Goal: Task Accomplishment & Management: Manage account settings

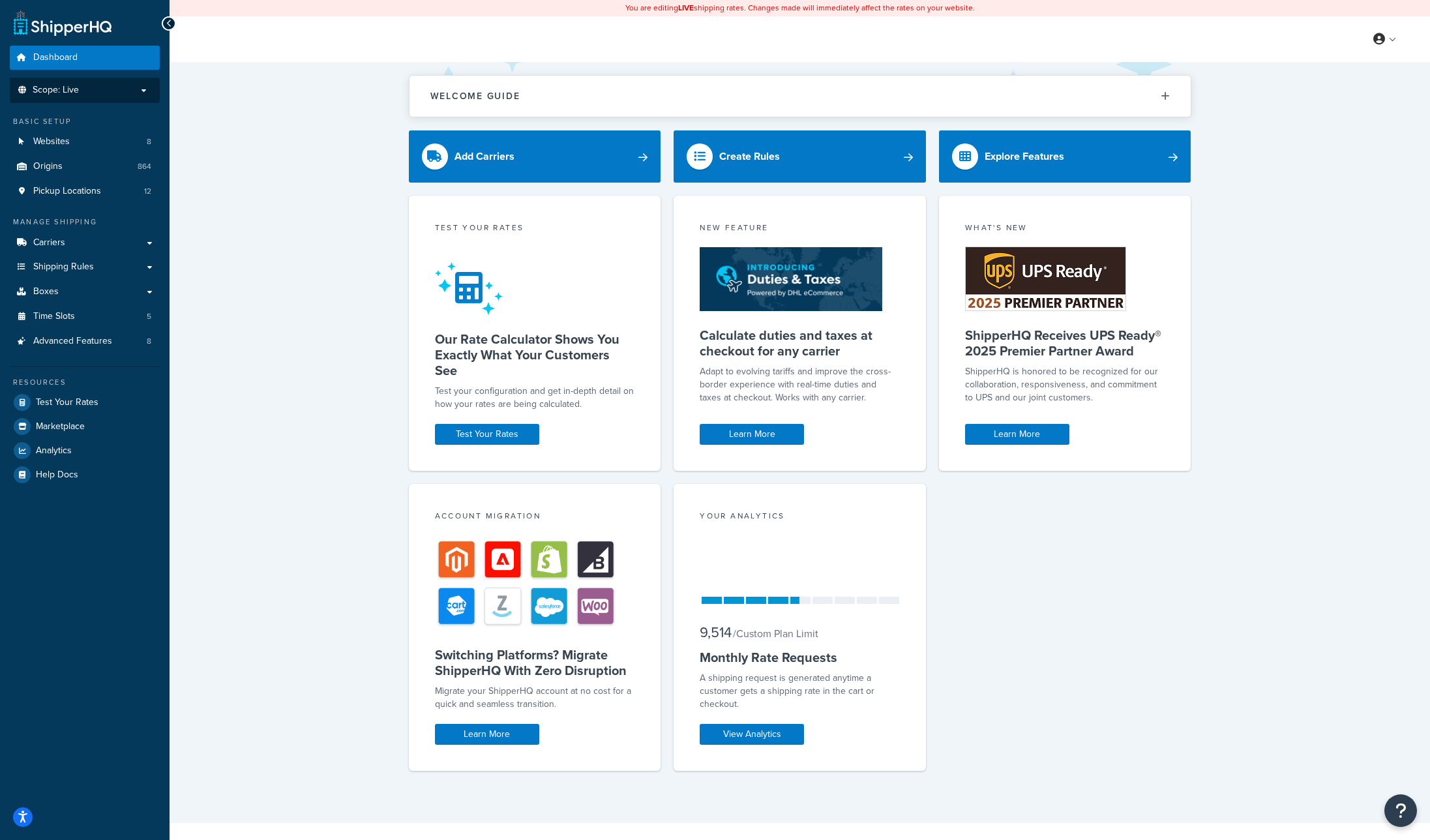
click at [125, 93] on p "Scope: Live" at bounding box center [85, 90] width 138 height 11
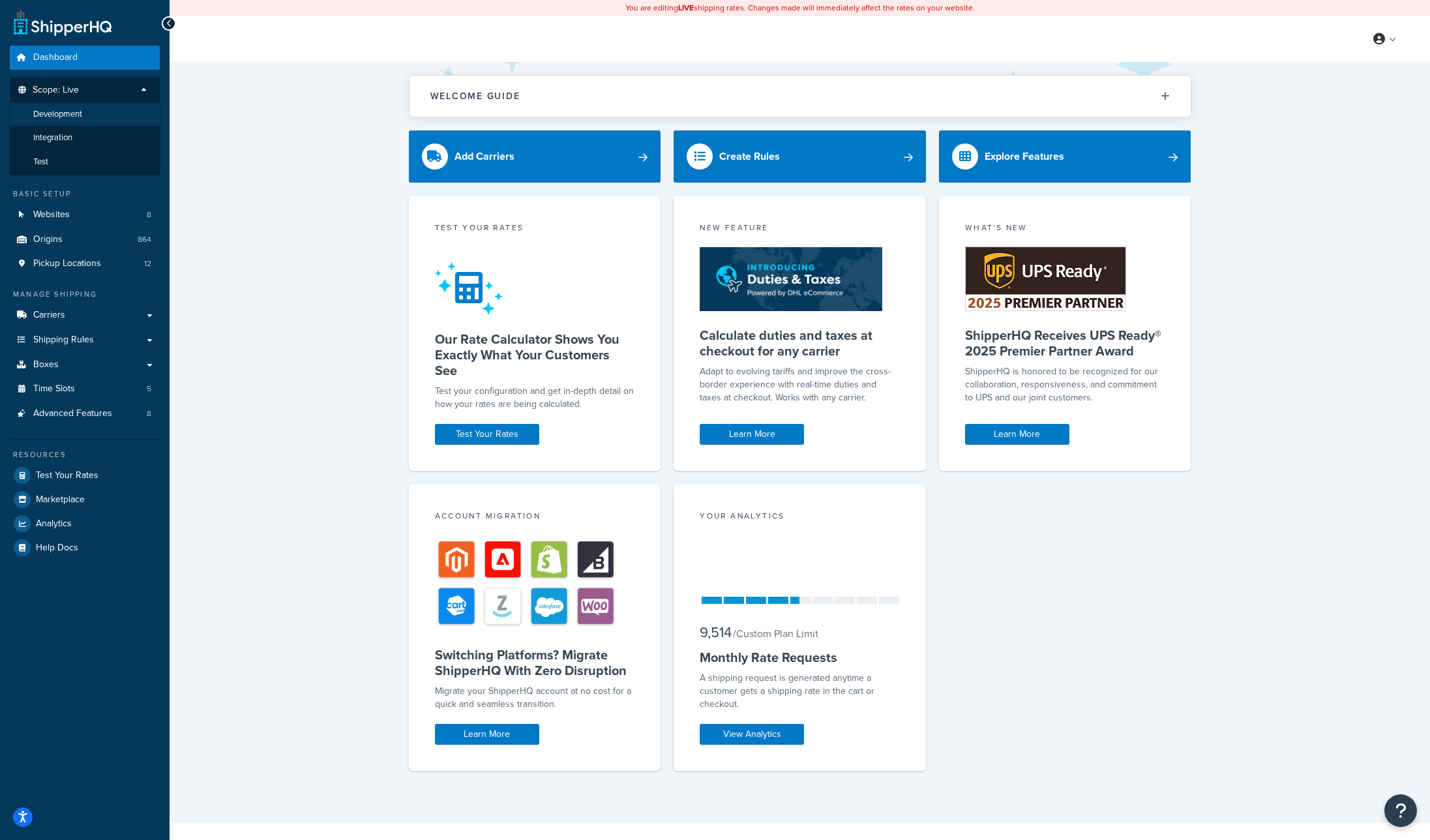
click at [84, 116] on li "Development" at bounding box center [85, 114] width 151 height 24
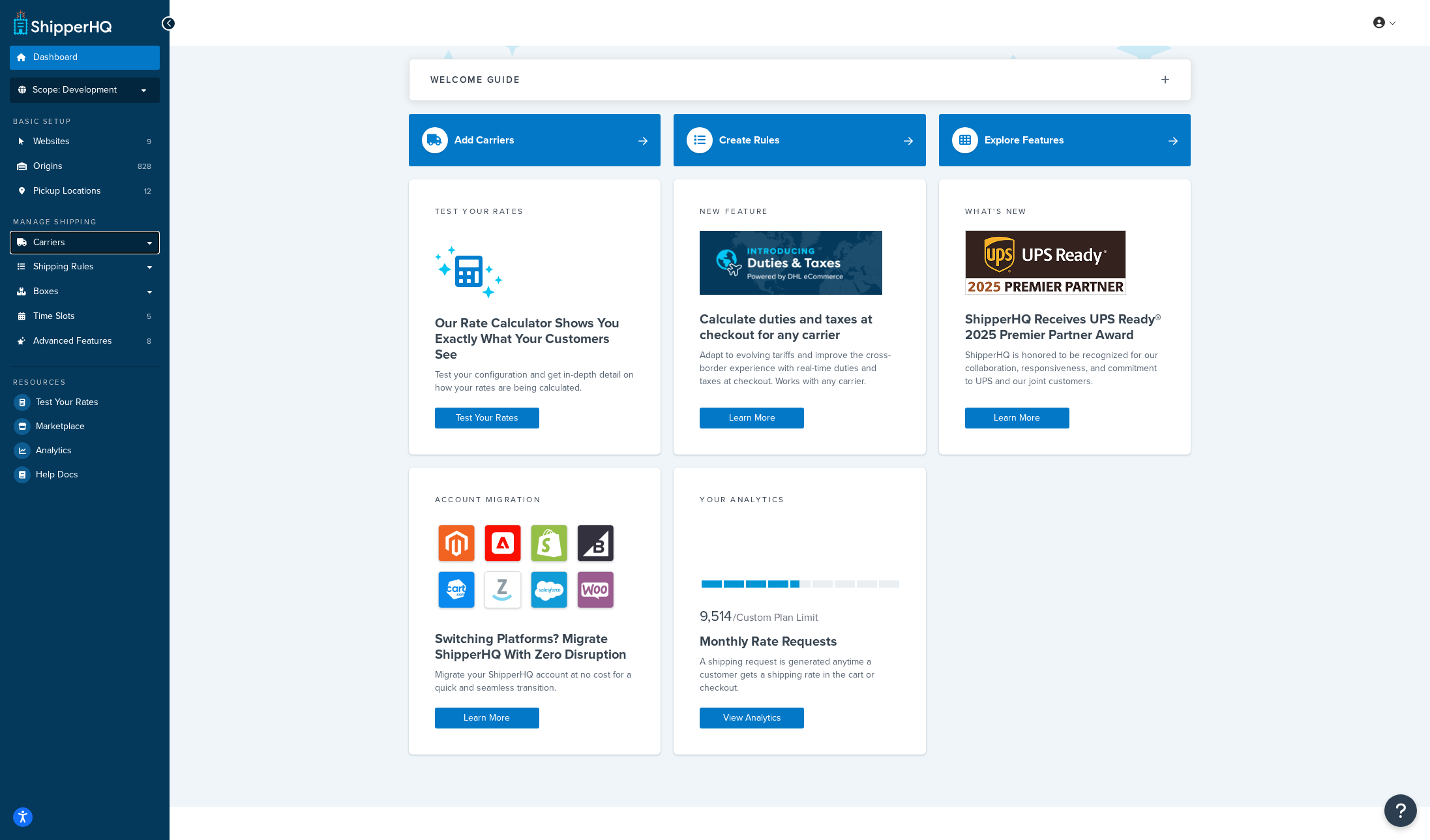
click at [61, 241] on span "Carriers" at bounding box center [49, 242] width 32 height 11
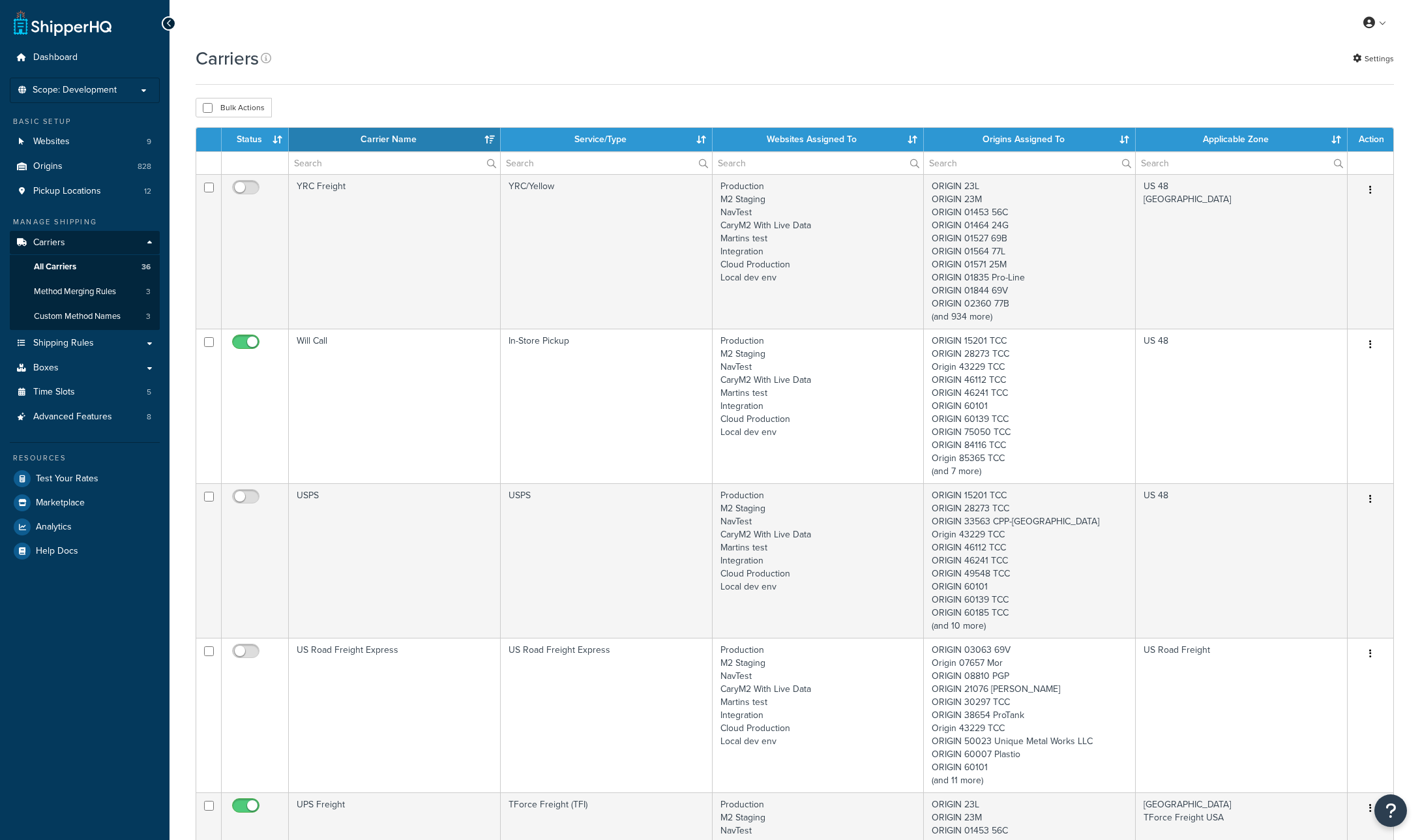
select select "15"
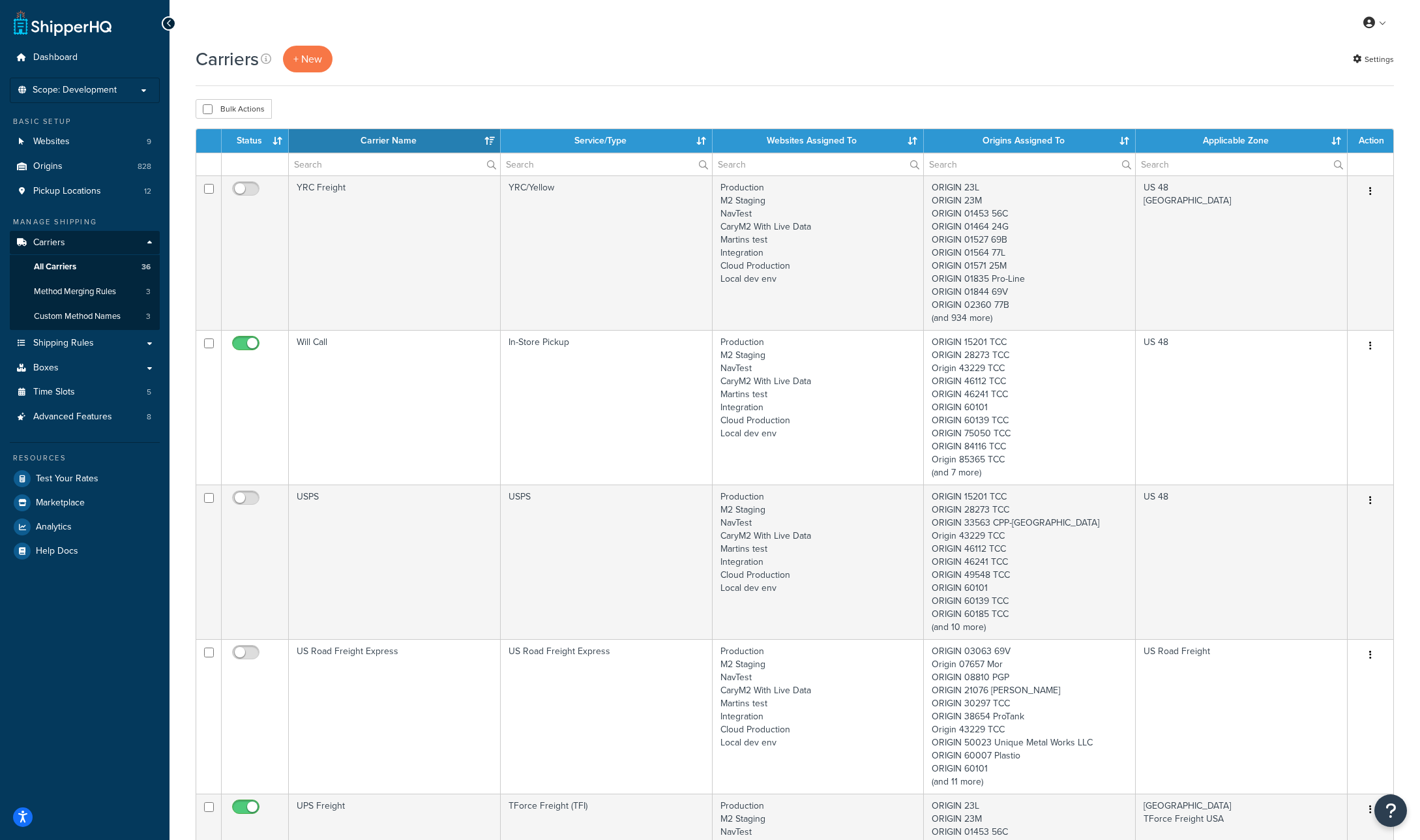
click at [247, 141] on th "Status" at bounding box center [255, 140] width 67 height 24
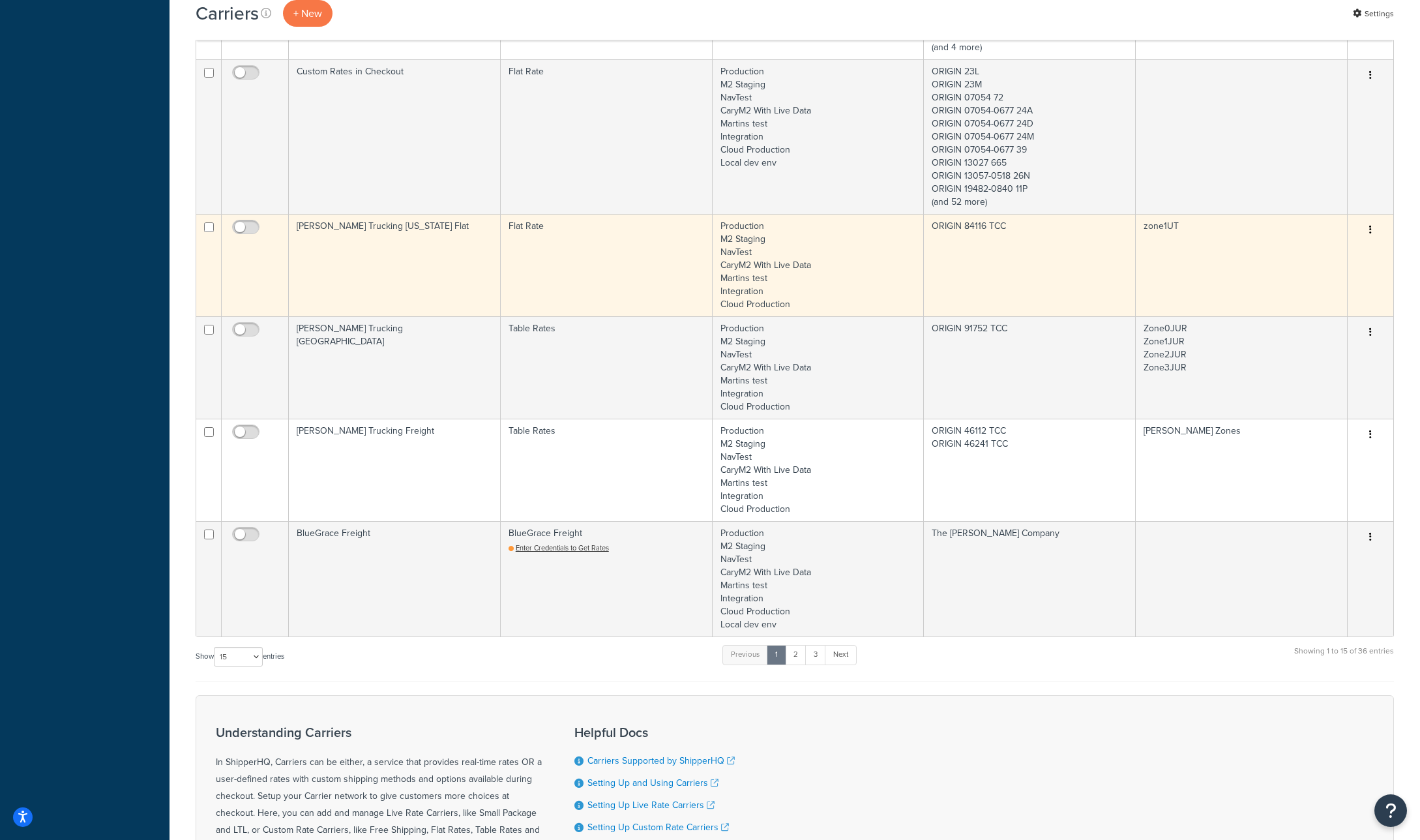
scroll to position [1718, 0]
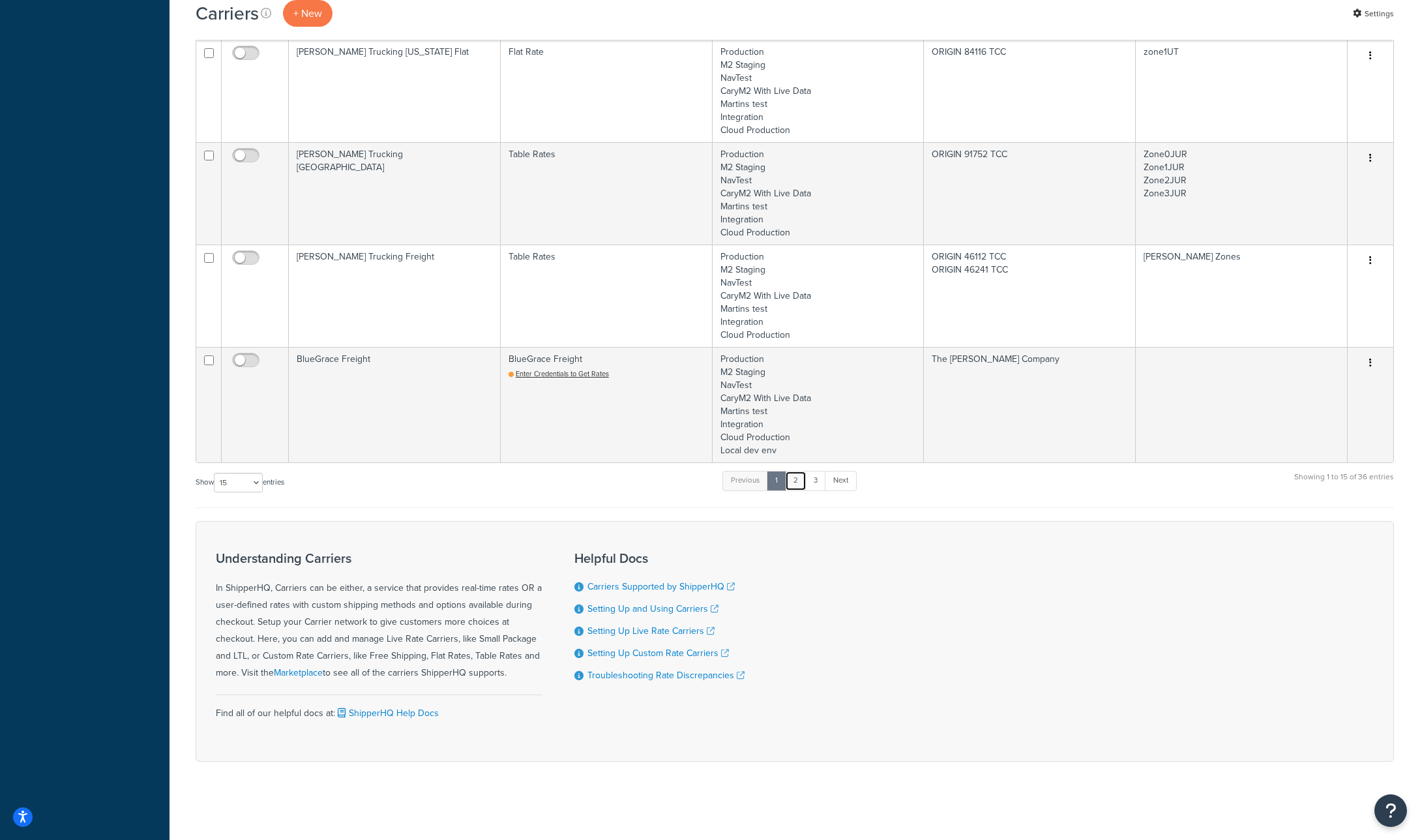
click at [807, 481] on link "2" at bounding box center [796, 481] width 22 height 19
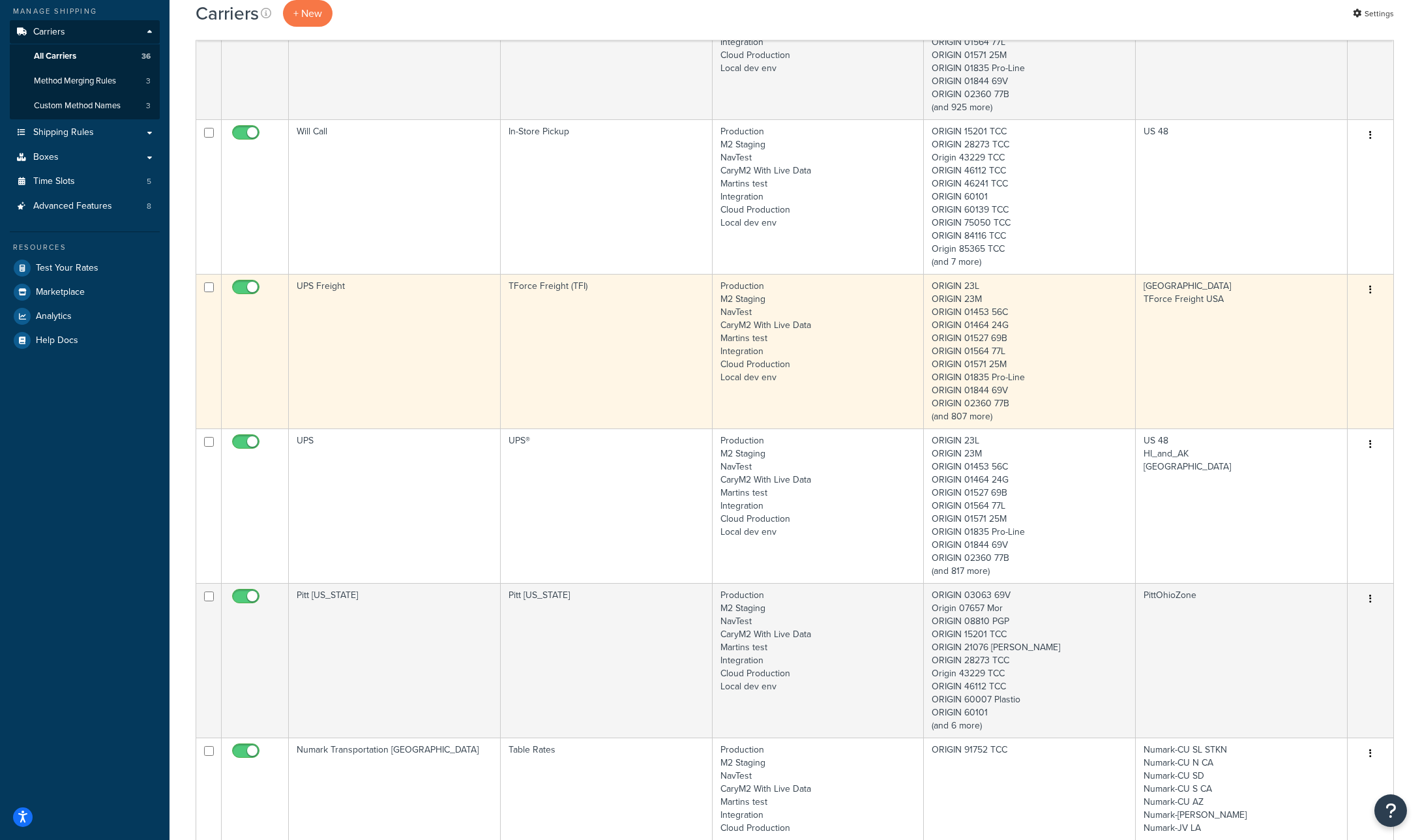
scroll to position [227, 0]
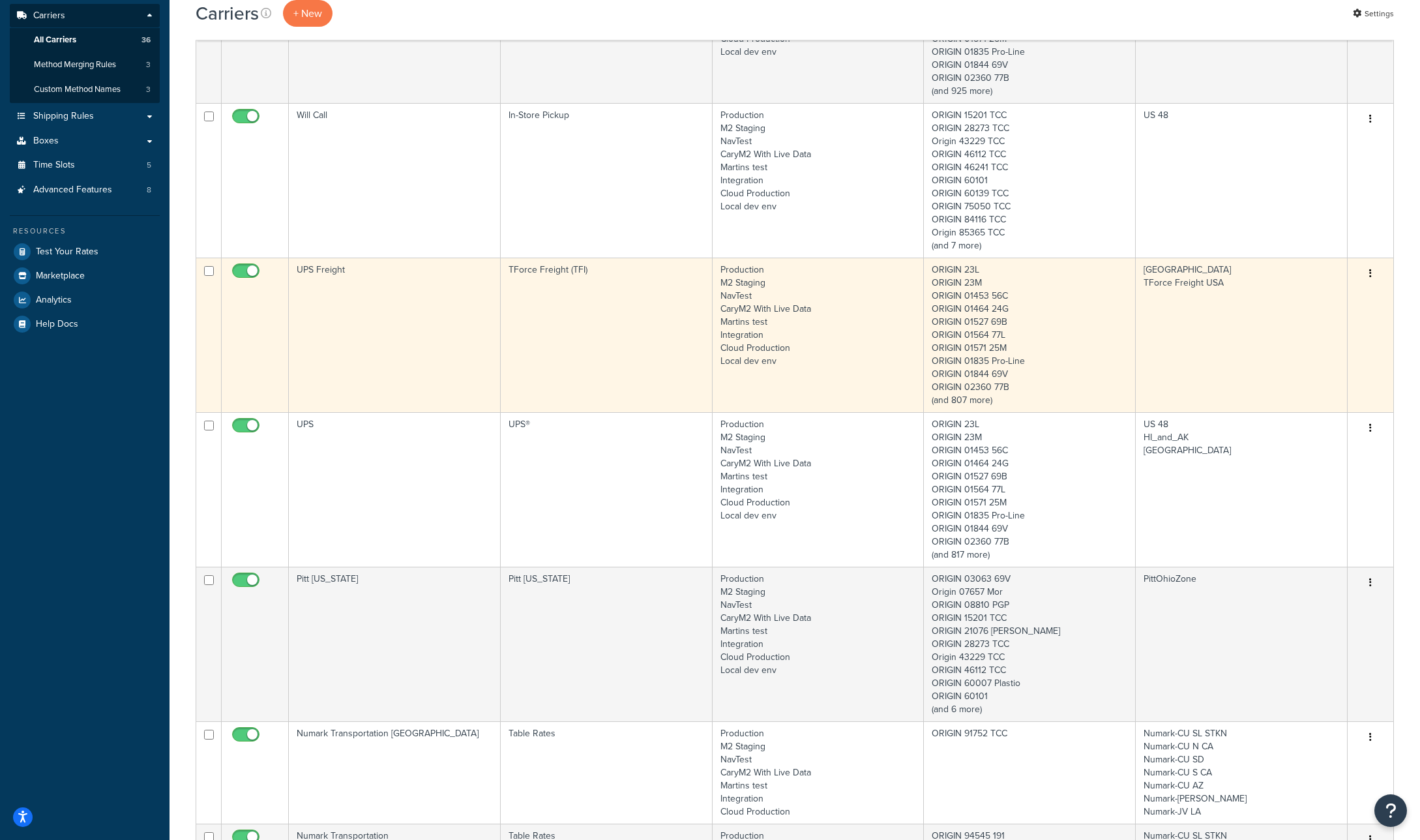
click at [1372, 276] on button "button" at bounding box center [1370, 274] width 18 height 21
click at [1342, 298] on link "Edit" at bounding box center [1318, 299] width 103 height 27
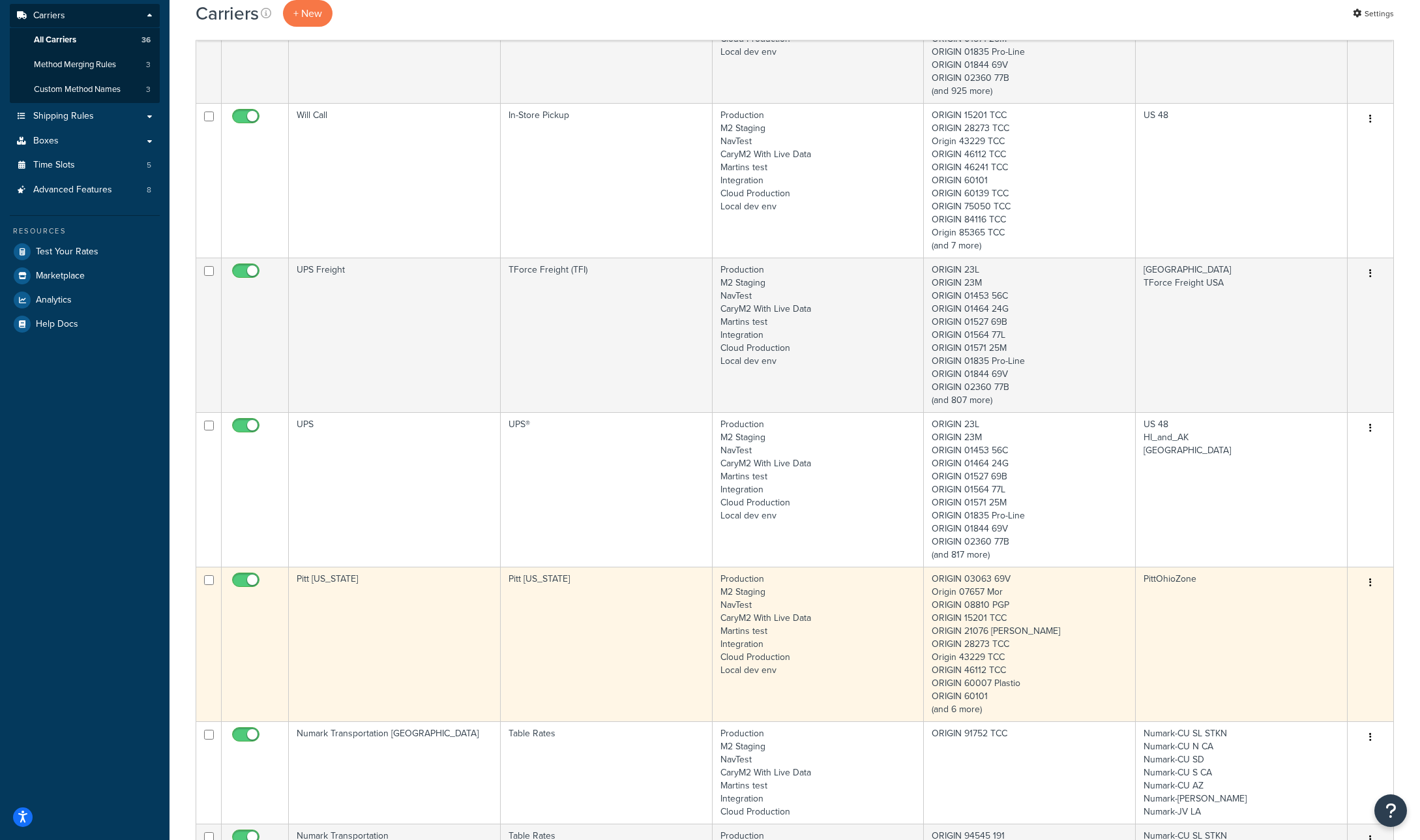
click at [1371, 583] on icon "button" at bounding box center [1371, 582] width 3 height 9
click at [1342, 604] on link "Edit" at bounding box center [1318, 608] width 103 height 27
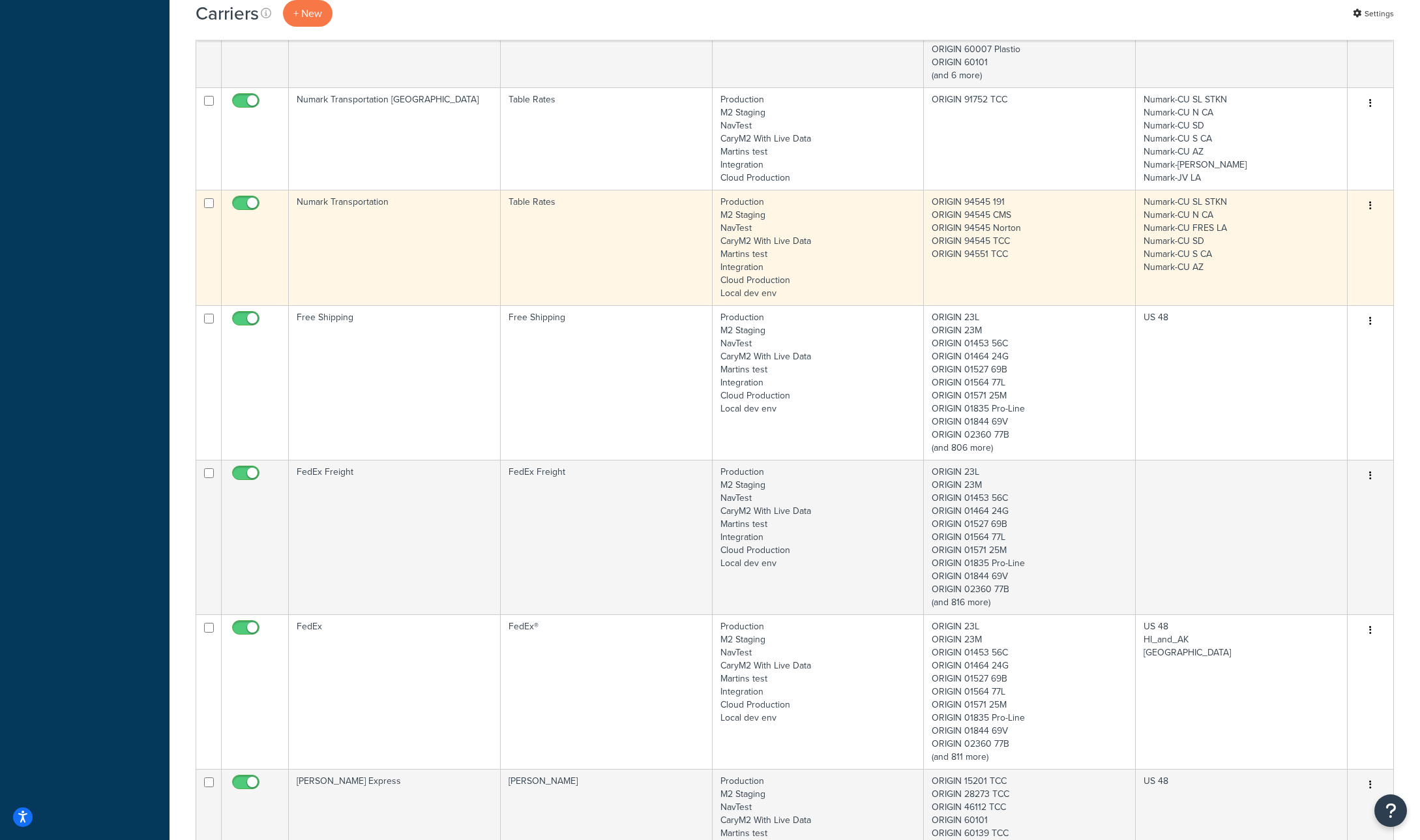
scroll to position [895, 0]
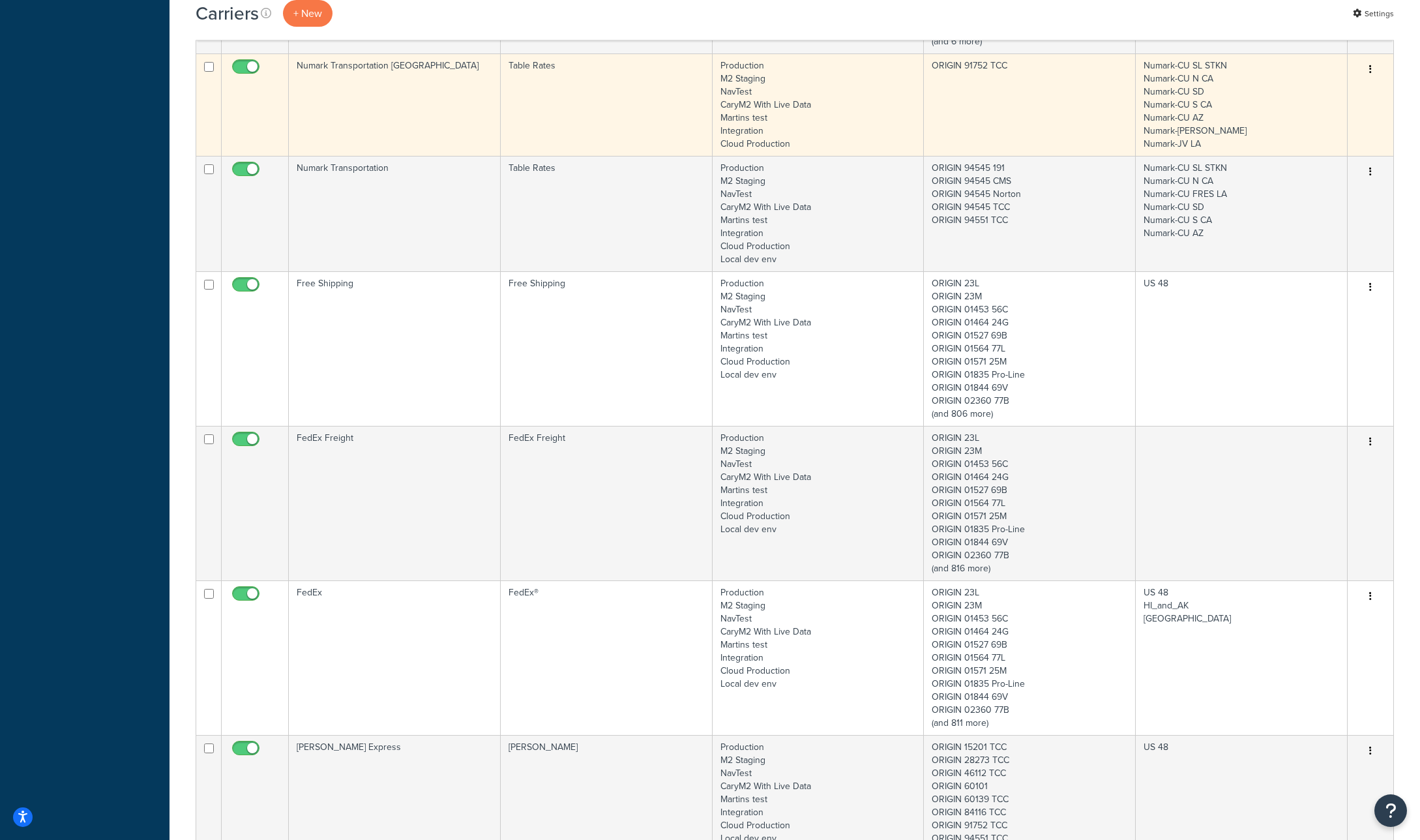
click at [1370, 67] on icon "button" at bounding box center [1371, 69] width 3 height 9
click at [1357, 89] on link "Edit" at bounding box center [1318, 95] width 103 height 27
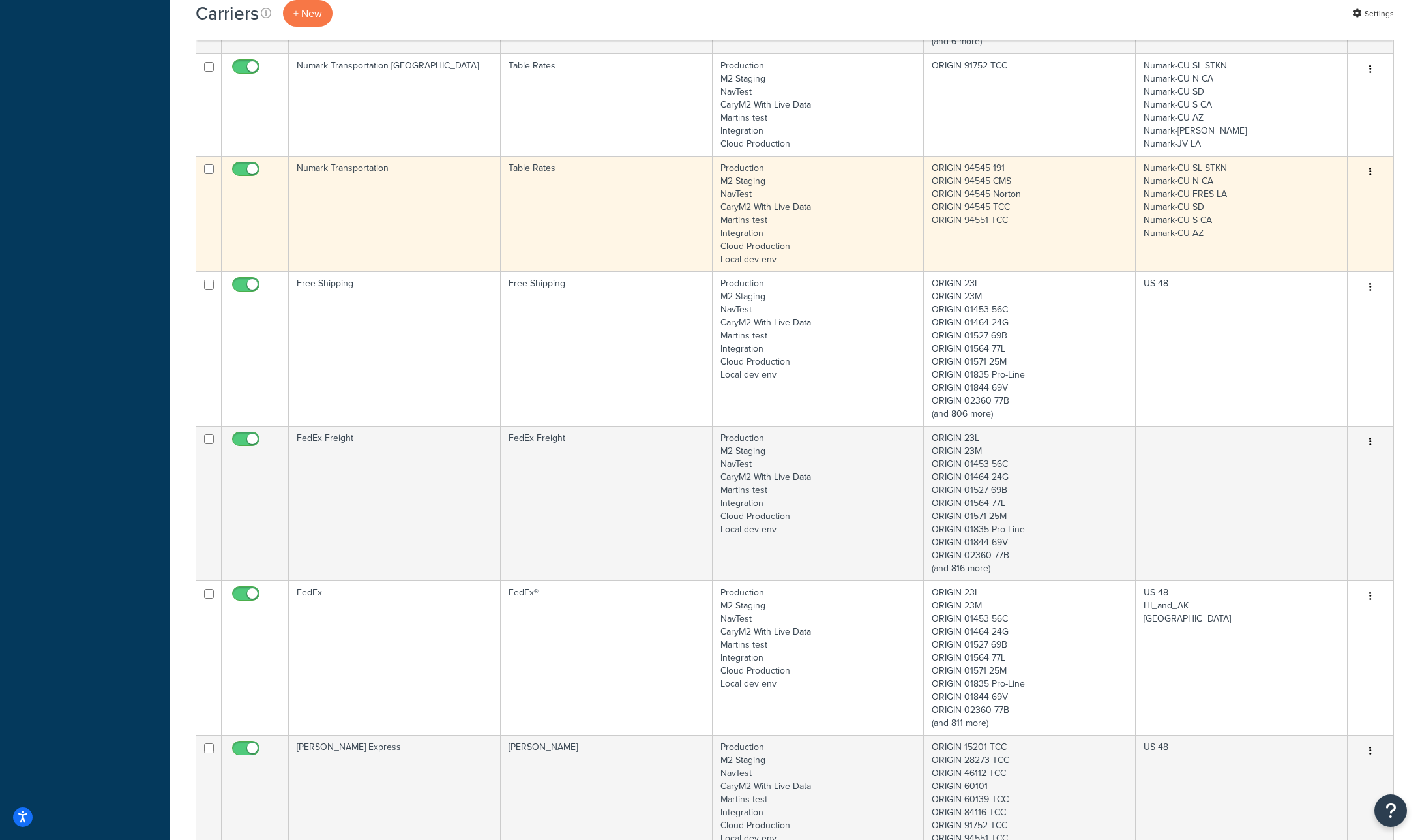
click at [1370, 169] on icon "button" at bounding box center [1371, 171] width 3 height 9
click at [1352, 192] on link "Edit" at bounding box center [1318, 197] width 103 height 27
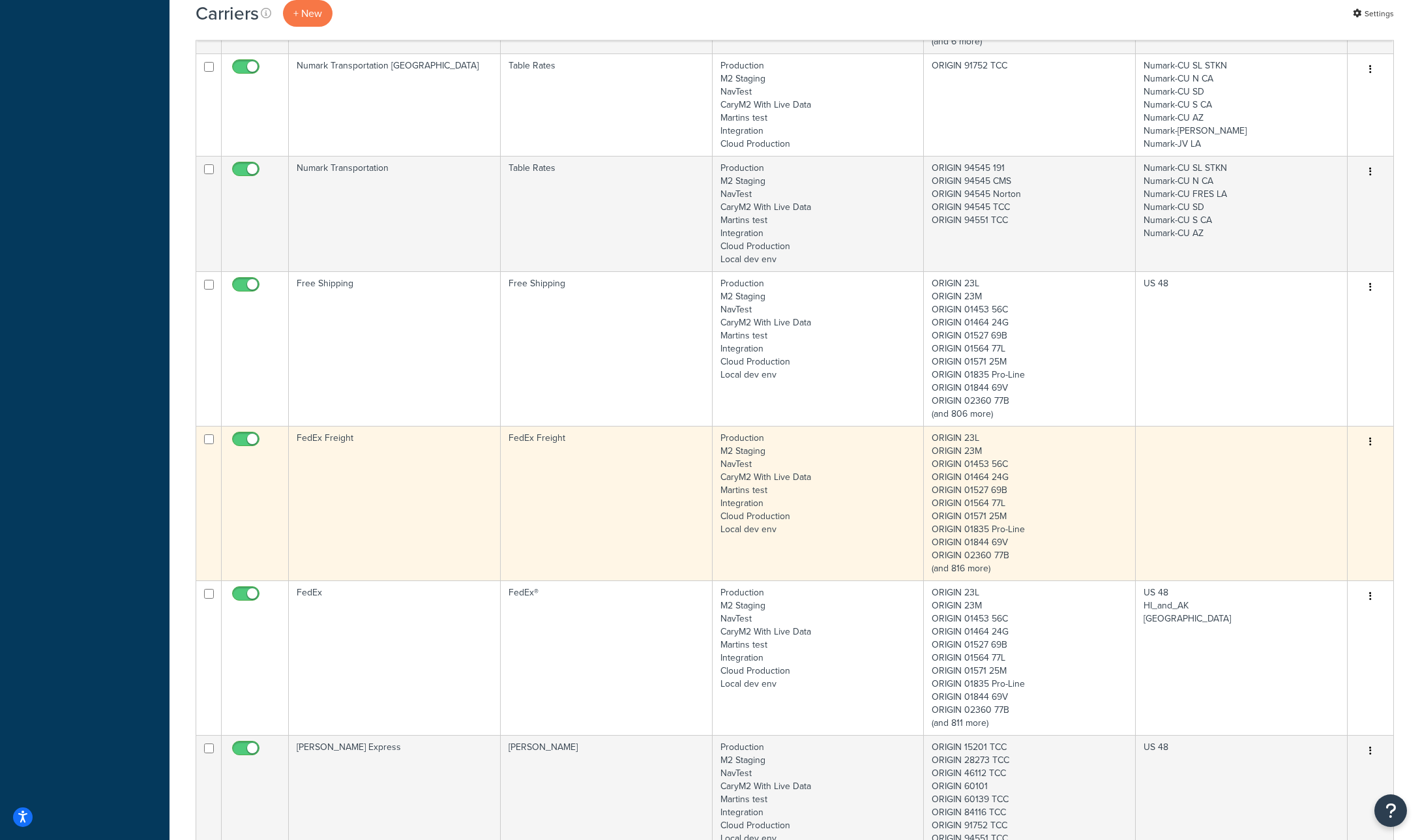
click at [1372, 442] on button "button" at bounding box center [1370, 442] width 18 height 21
click at [1330, 465] on link "Edit" at bounding box center [1318, 468] width 103 height 27
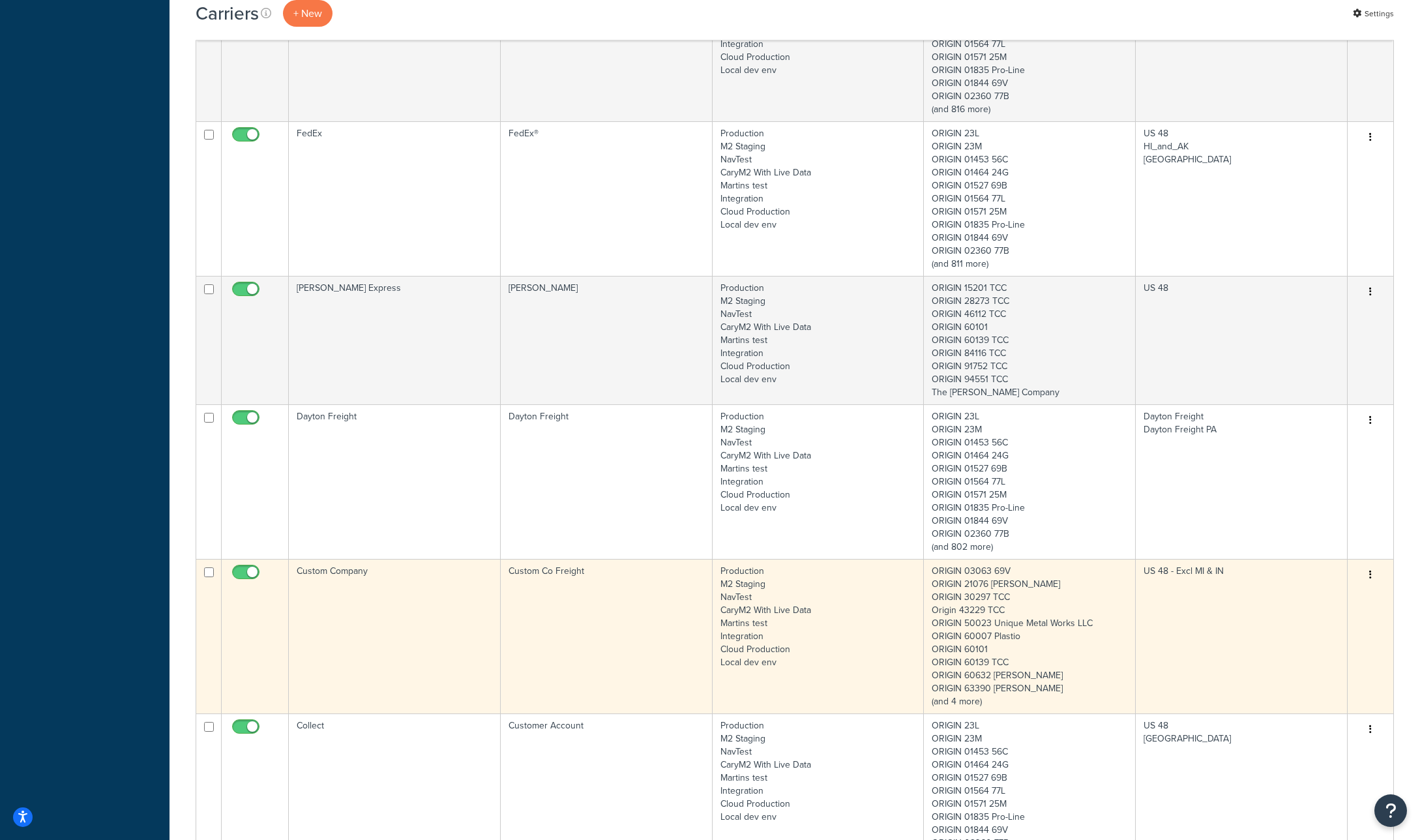
scroll to position [1359, 0]
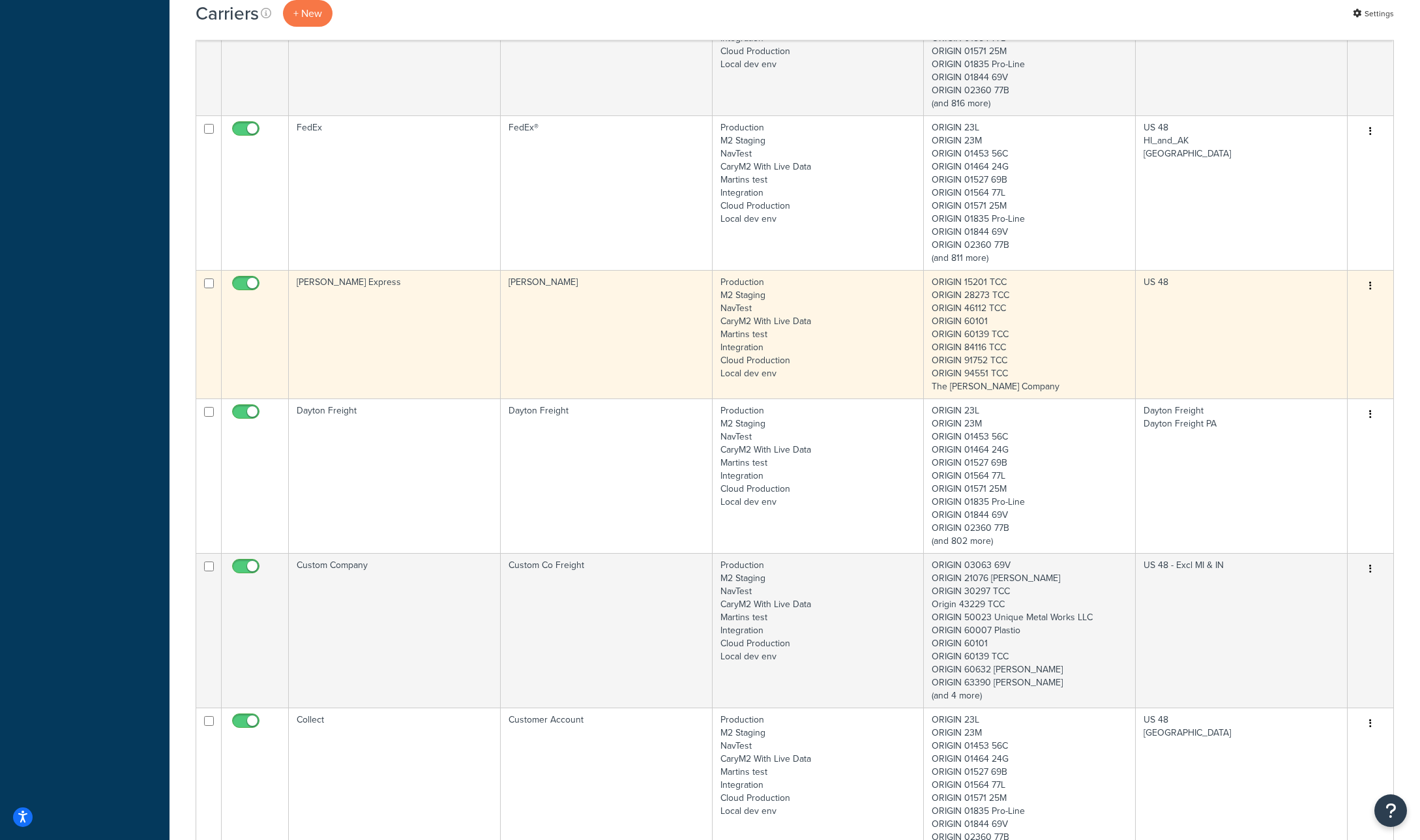
click at [1374, 284] on button "button" at bounding box center [1370, 286] width 18 height 21
click at [1336, 307] on link "Edit" at bounding box center [1318, 312] width 103 height 27
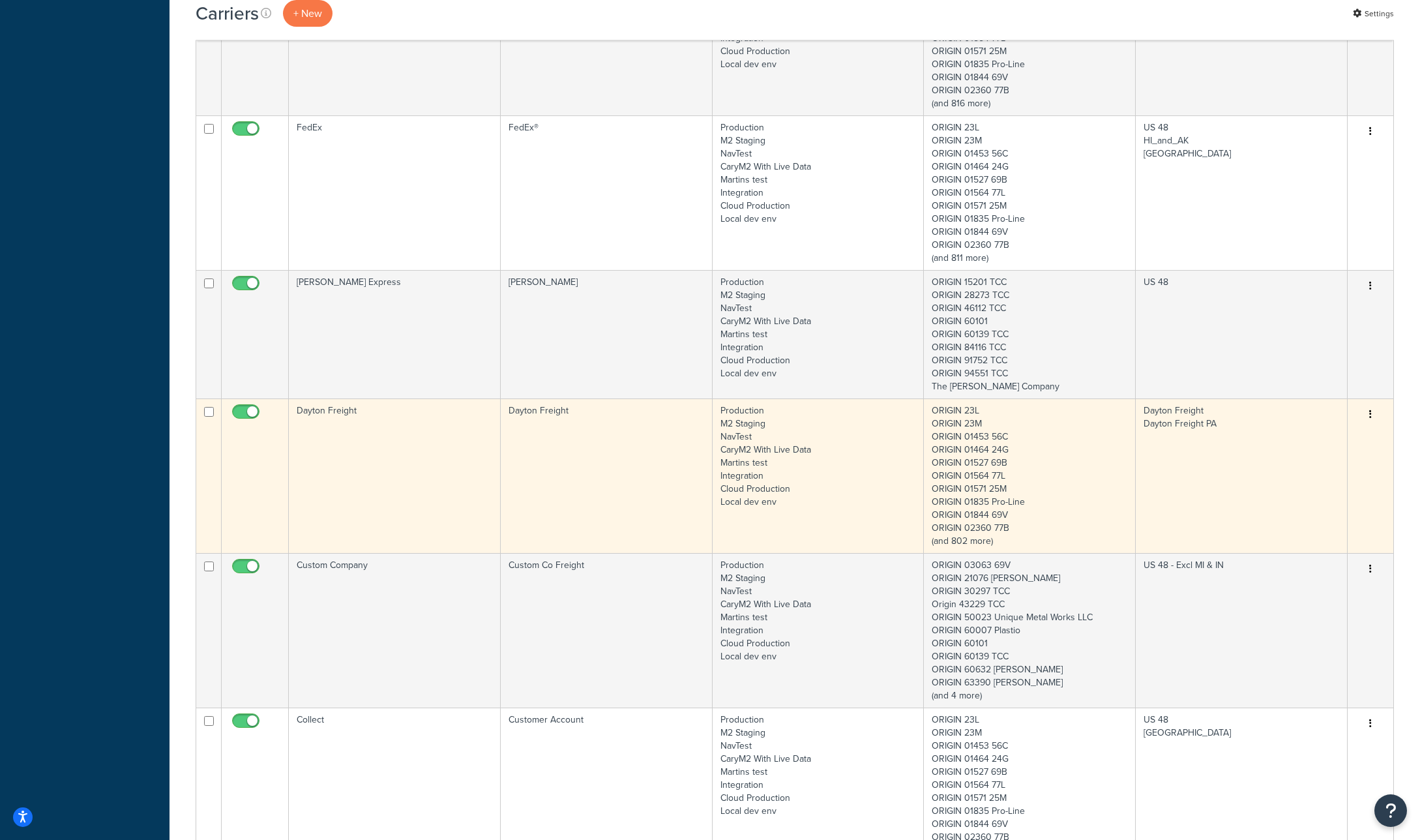
click at [1370, 415] on icon "button" at bounding box center [1371, 414] width 3 height 9
click at [1331, 437] on link "Edit" at bounding box center [1318, 440] width 103 height 27
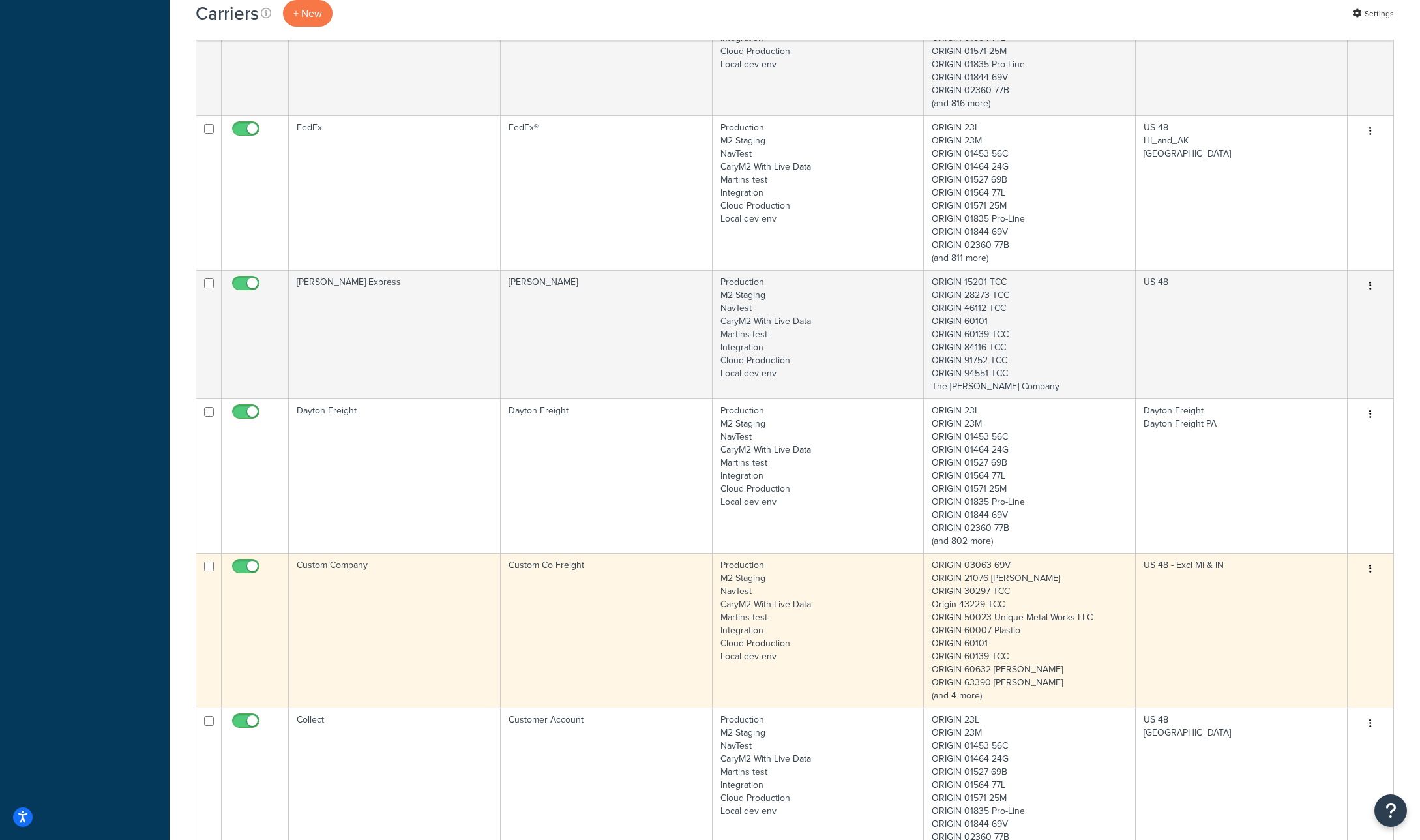
click at [1367, 567] on button "button" at bounding box center [1370, 569] width 18 height 21
click at [1328, 589] on link "Edit" at bounding box center [1318, 594] width 103 height 27
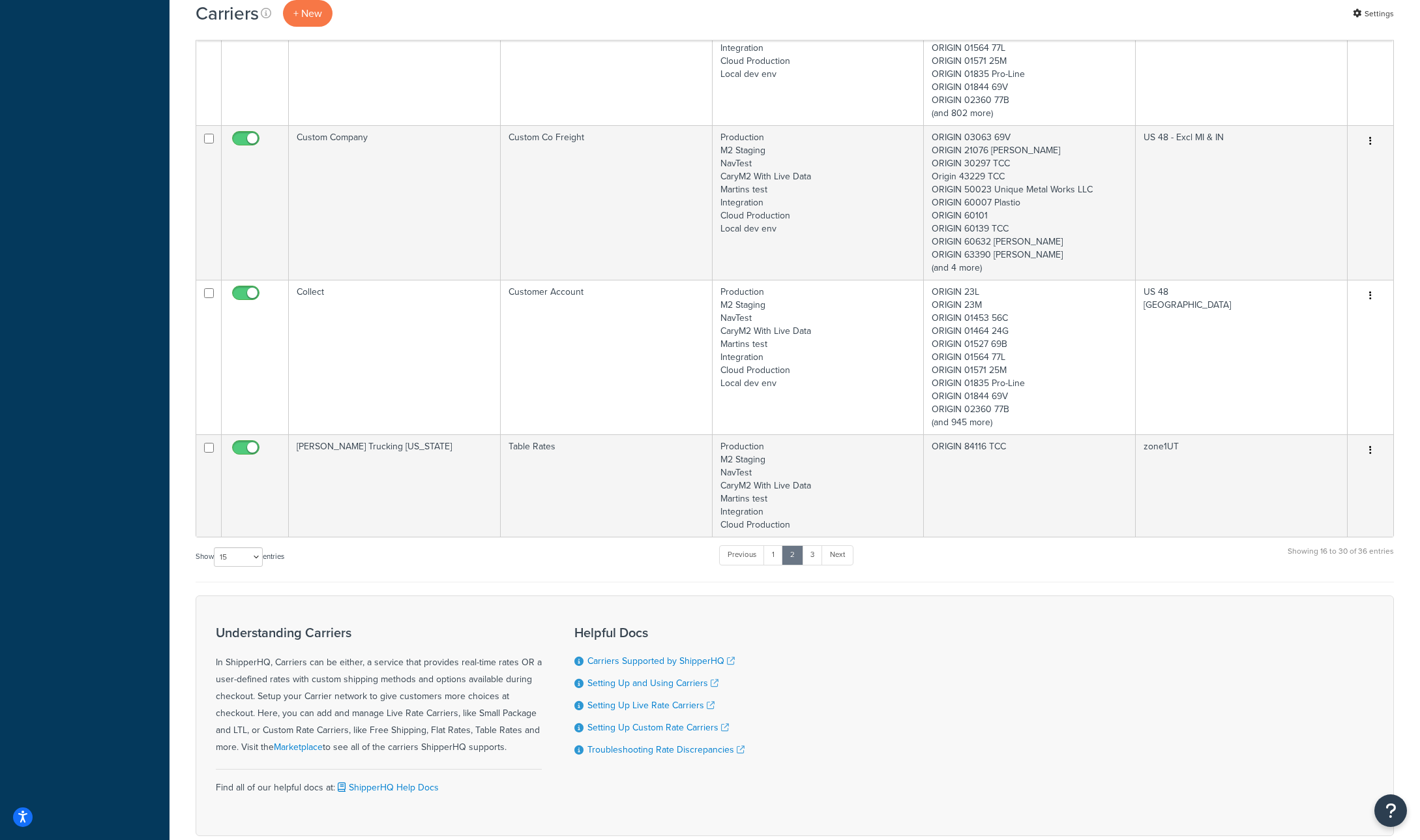
scroll to position [1862, 0]
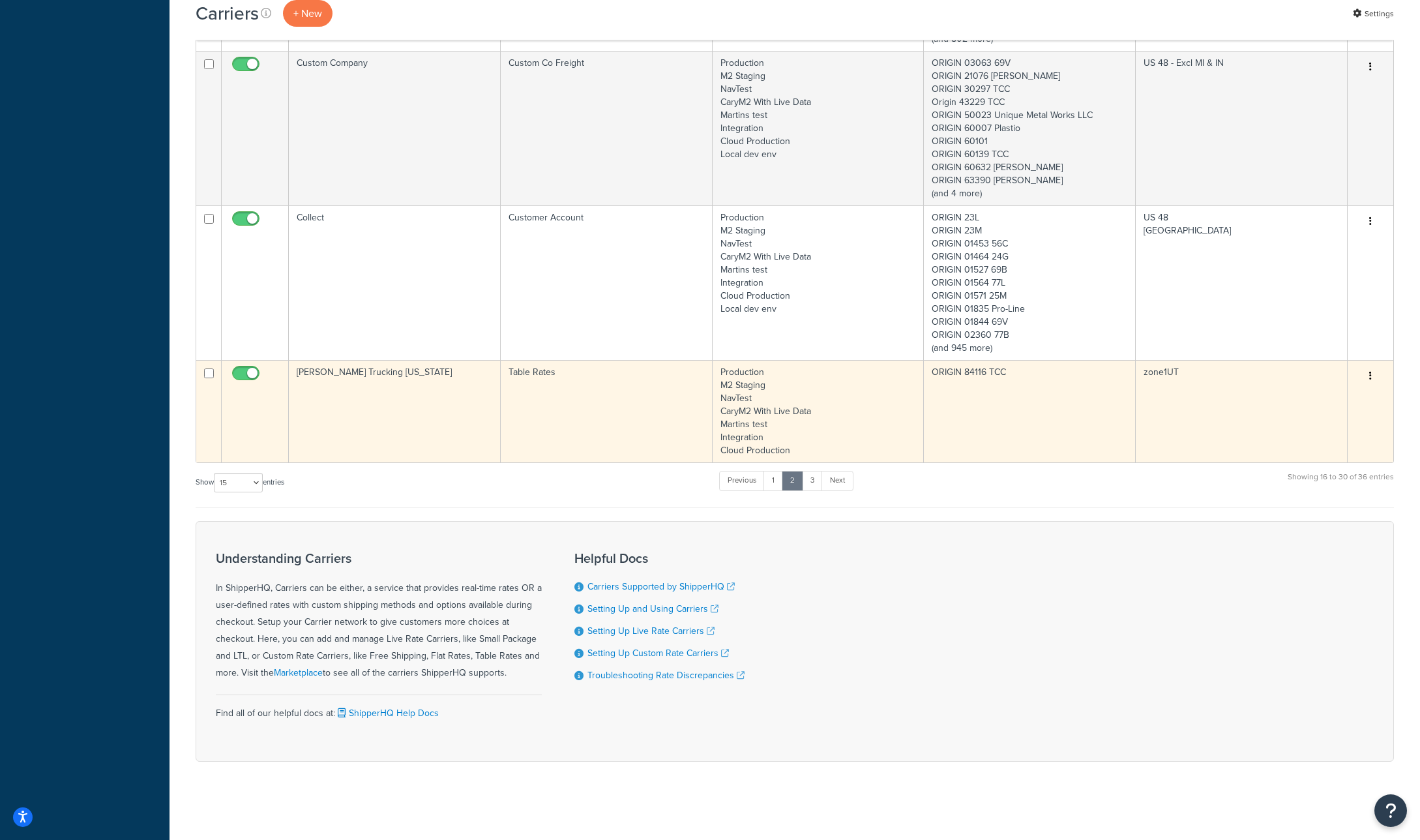
click at [1372, 377] on button "button" at bounding box center [1370, 376] width 18 height 21
click at [1339, 393] on link "Edit" at bounding box center [1318, 401] width 103 height 27
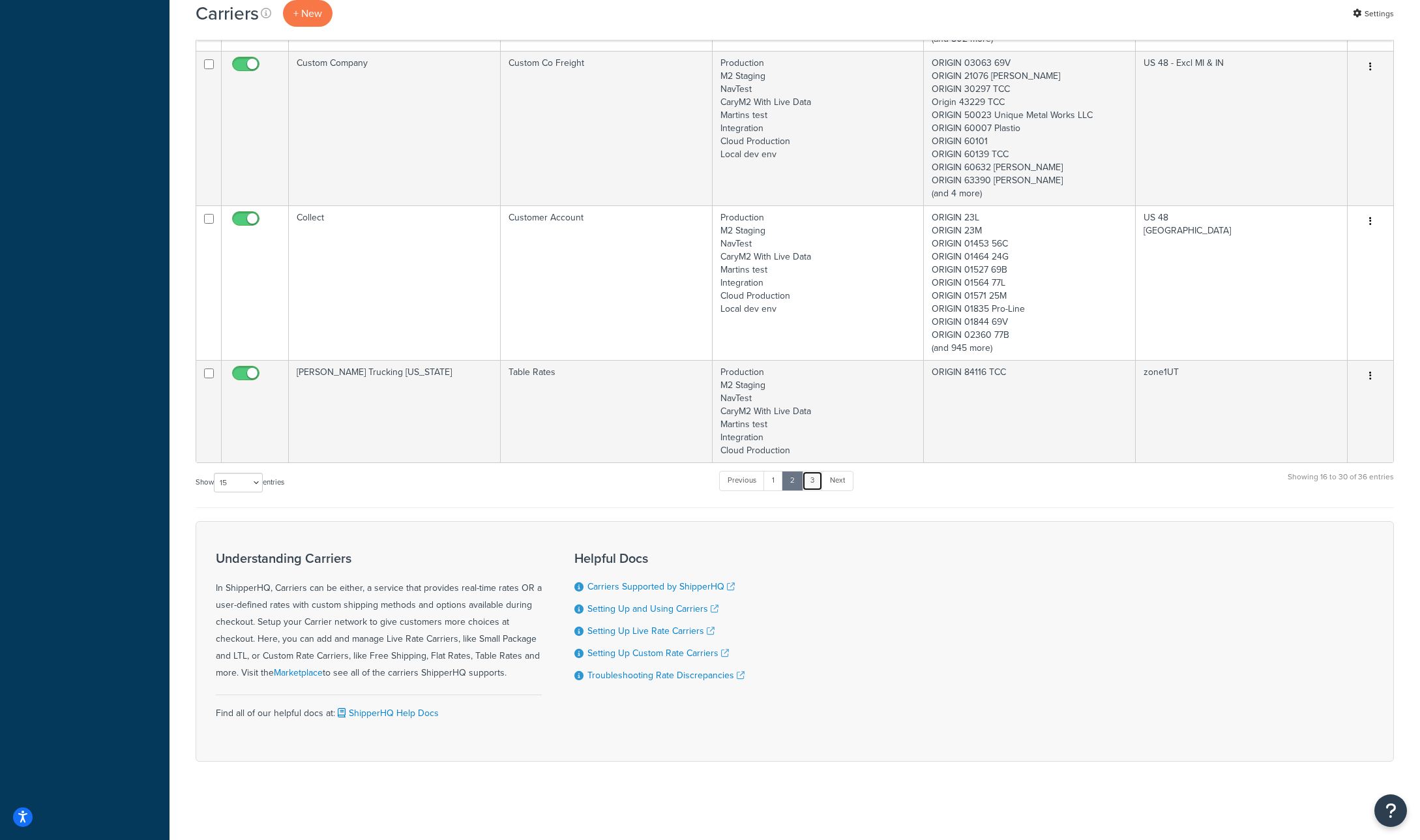
click at [820, 474] on link "3" at bounding box center [812, 481] width 21 height 19
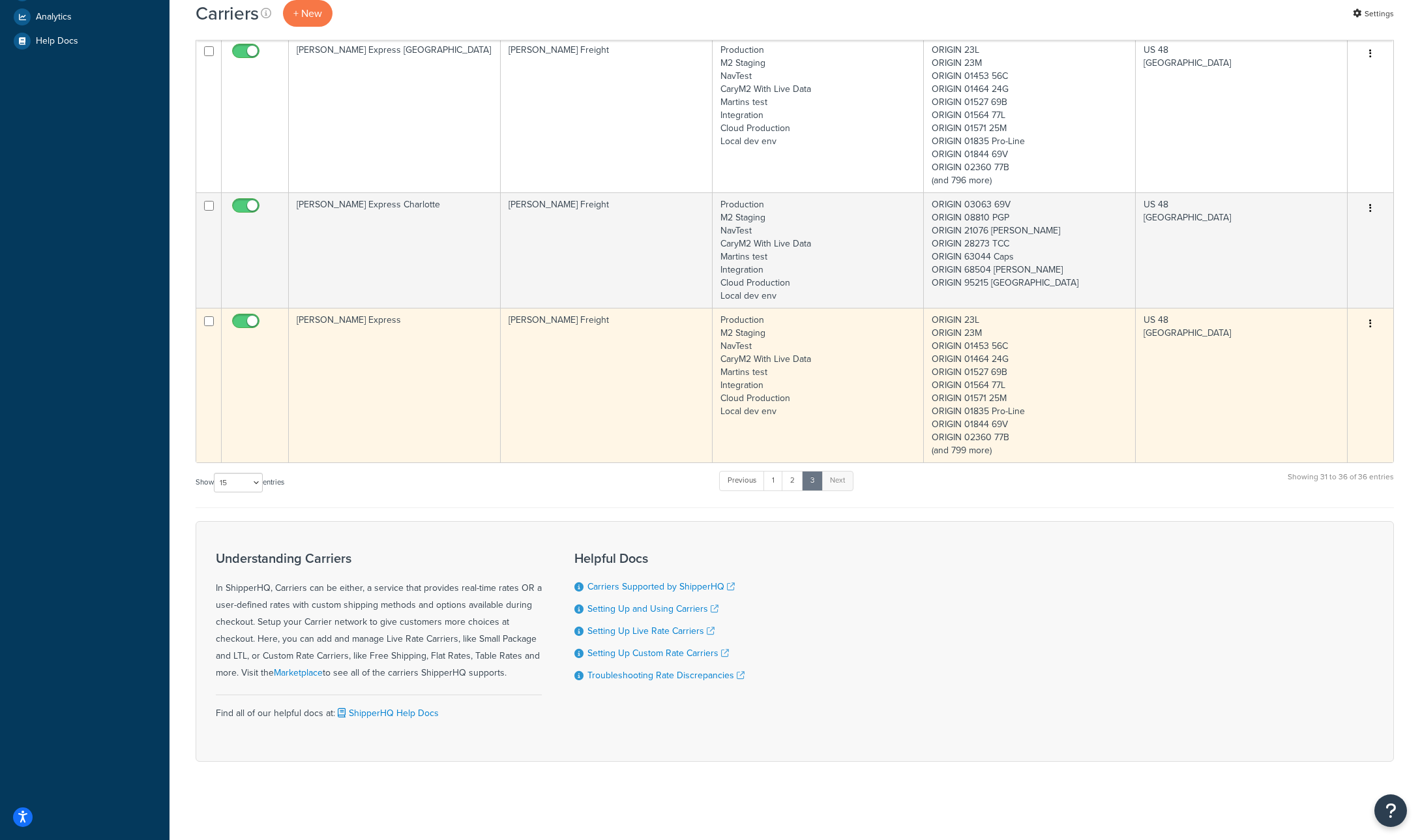
click at [1370, 320] on icon "button" at bounding box center [1371, 323] width 3 height 9
click at [1339, 344] on link "Edit" at bounding box center [1318, 349] width 103 height 27
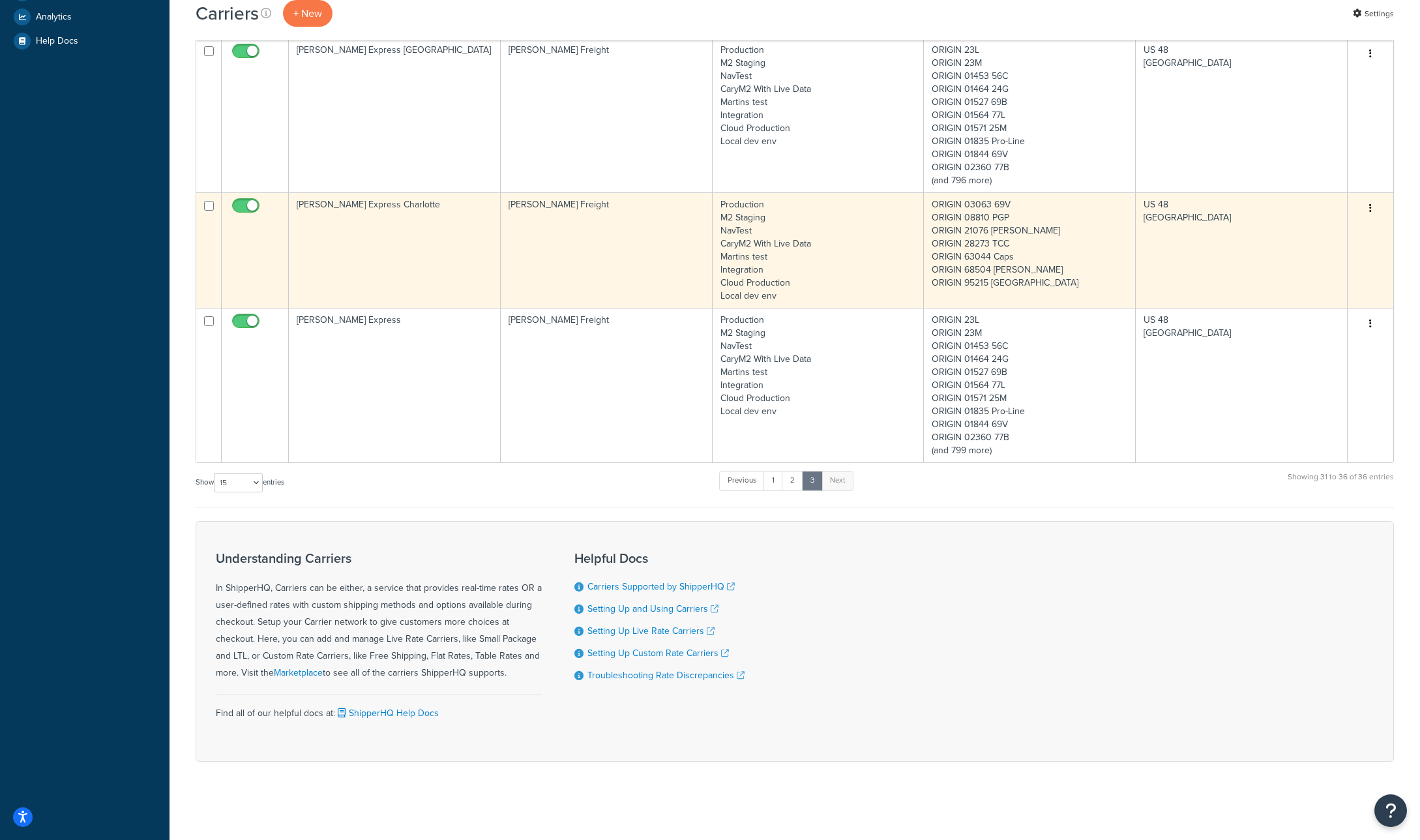
click at [1373, 207] on button "button" at bounding box center [1370, 208] width 18 height 21
click at [1338, 231] on link "Edit" at bounding box center [1318, 234] width 103 height 27
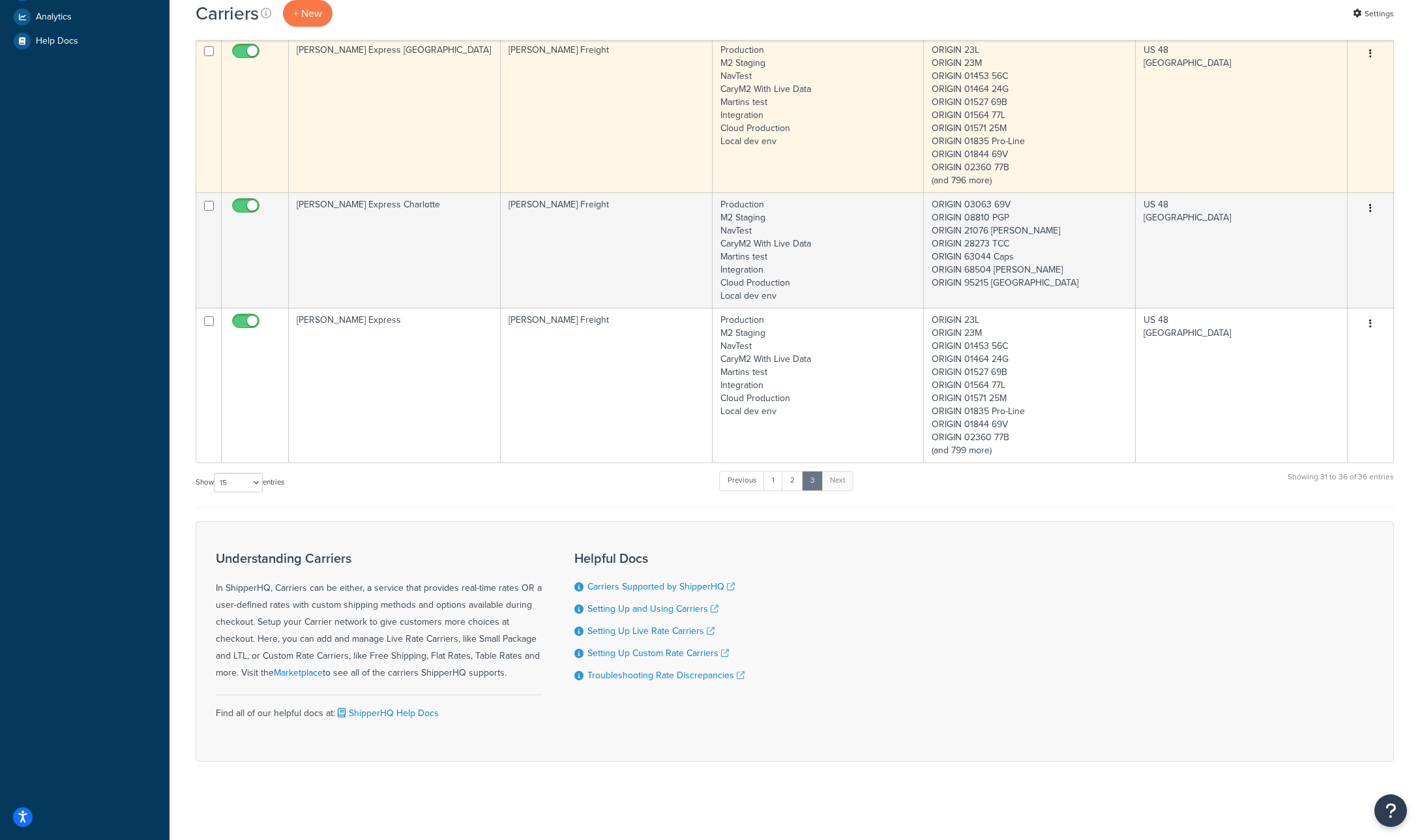
click at [1370, 52] on icon "button" at bounding box center [1371, 53] width 3 height 9
click at [1349, 76] on link "Edit" at bounding box center [1318, 79] width 103 height 27
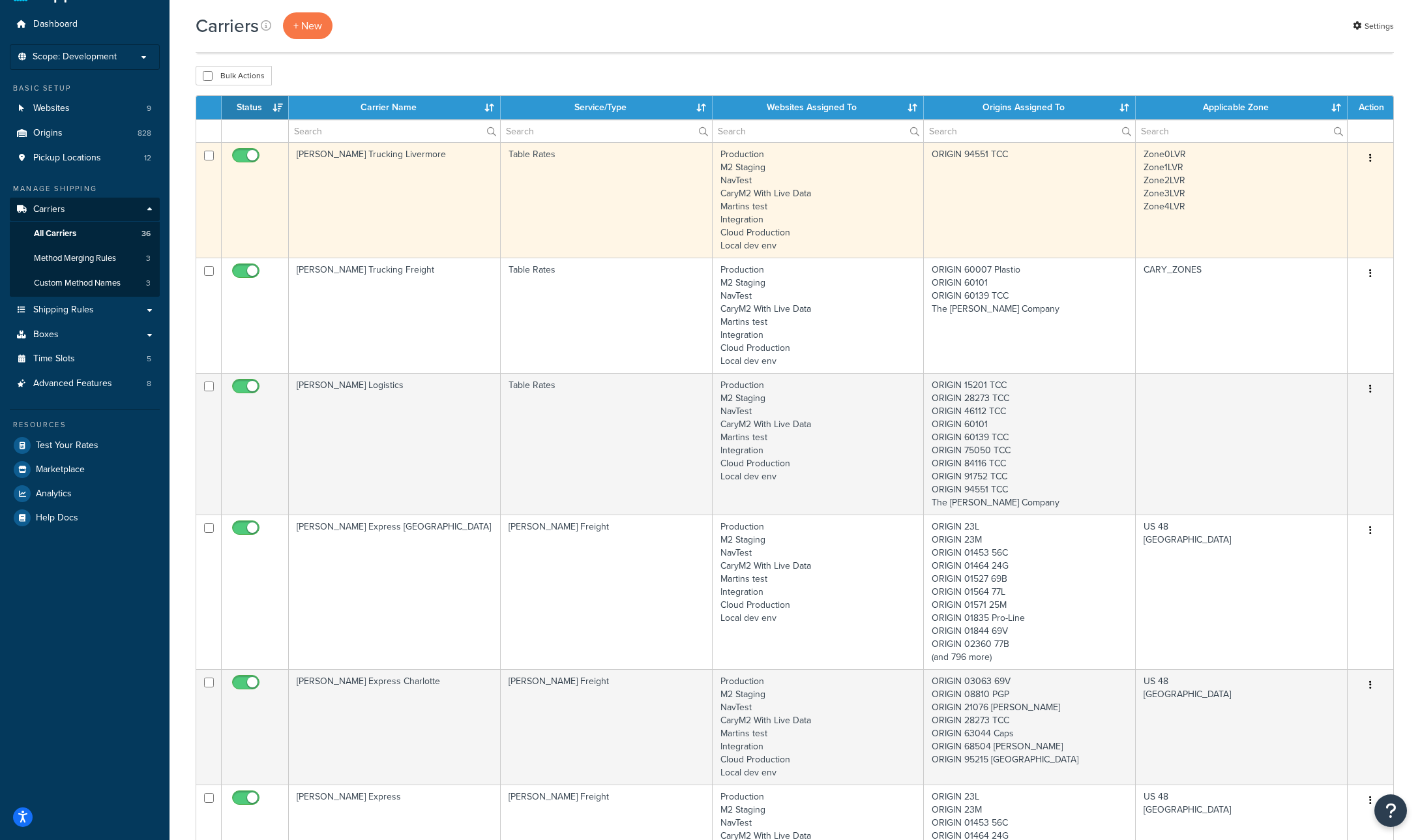
scroll to position [0, 0]
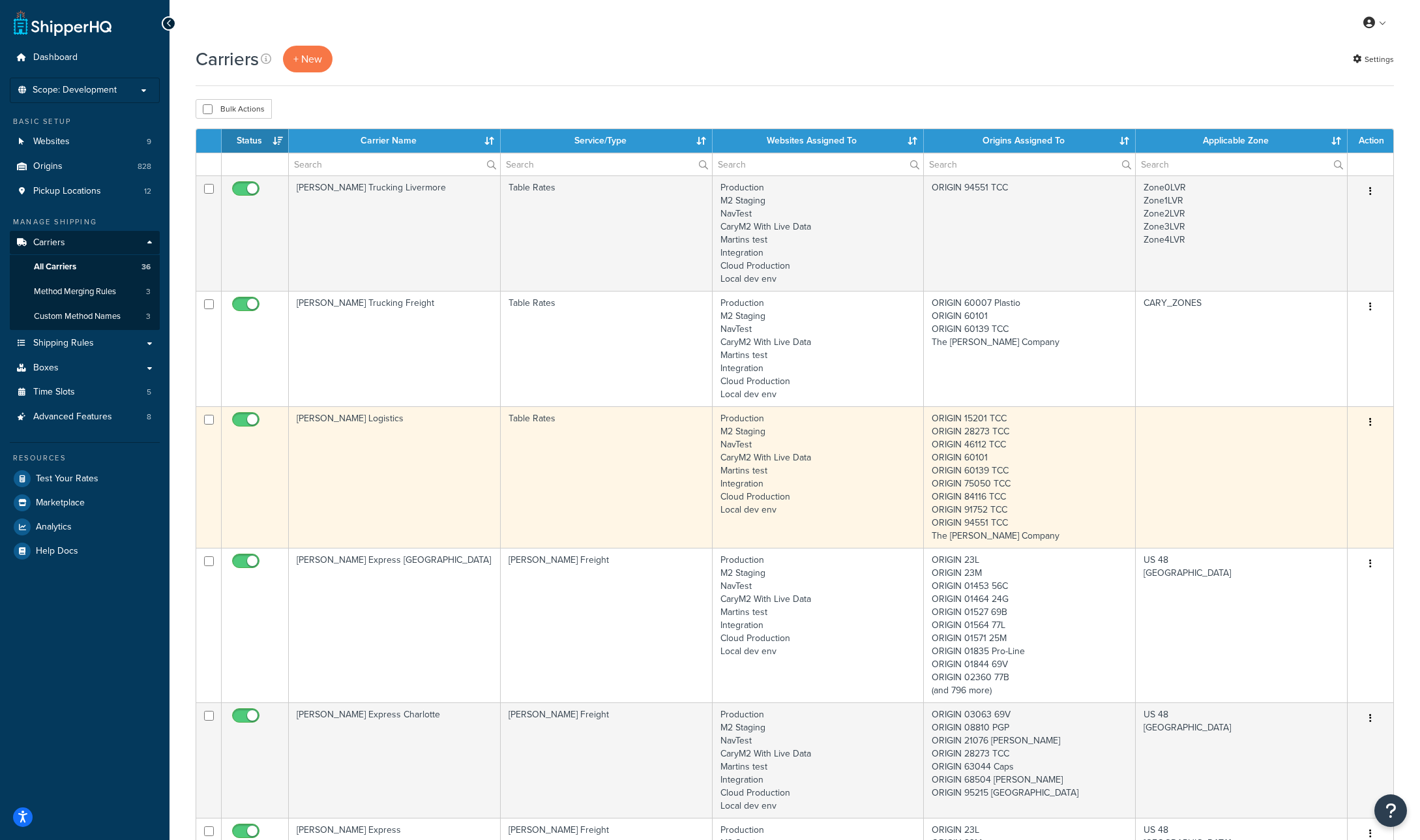
click at [1369, 420] on button "button" at bounding box center [1370, 422] width 18 height 21
click at [1347, 439] on link "Edit" at bounding box center [1318, 448] width 103 height 27
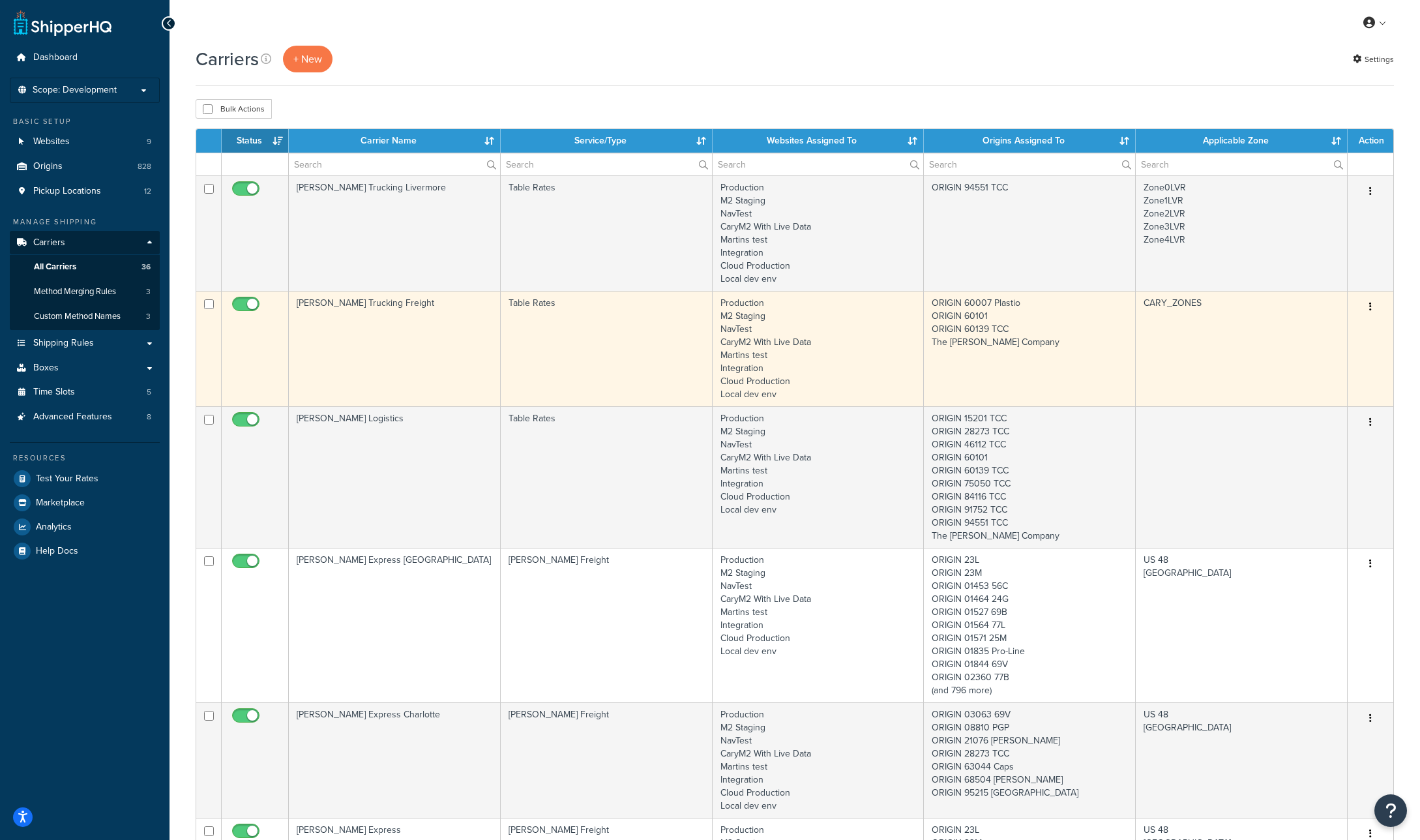
click at [1372, 306] on icon "button" at bounding box center [1371, 306] width 3 height 9
click at [1353, 330] on link "Edit" at bounding box center [1318, 333] width 103 height 27
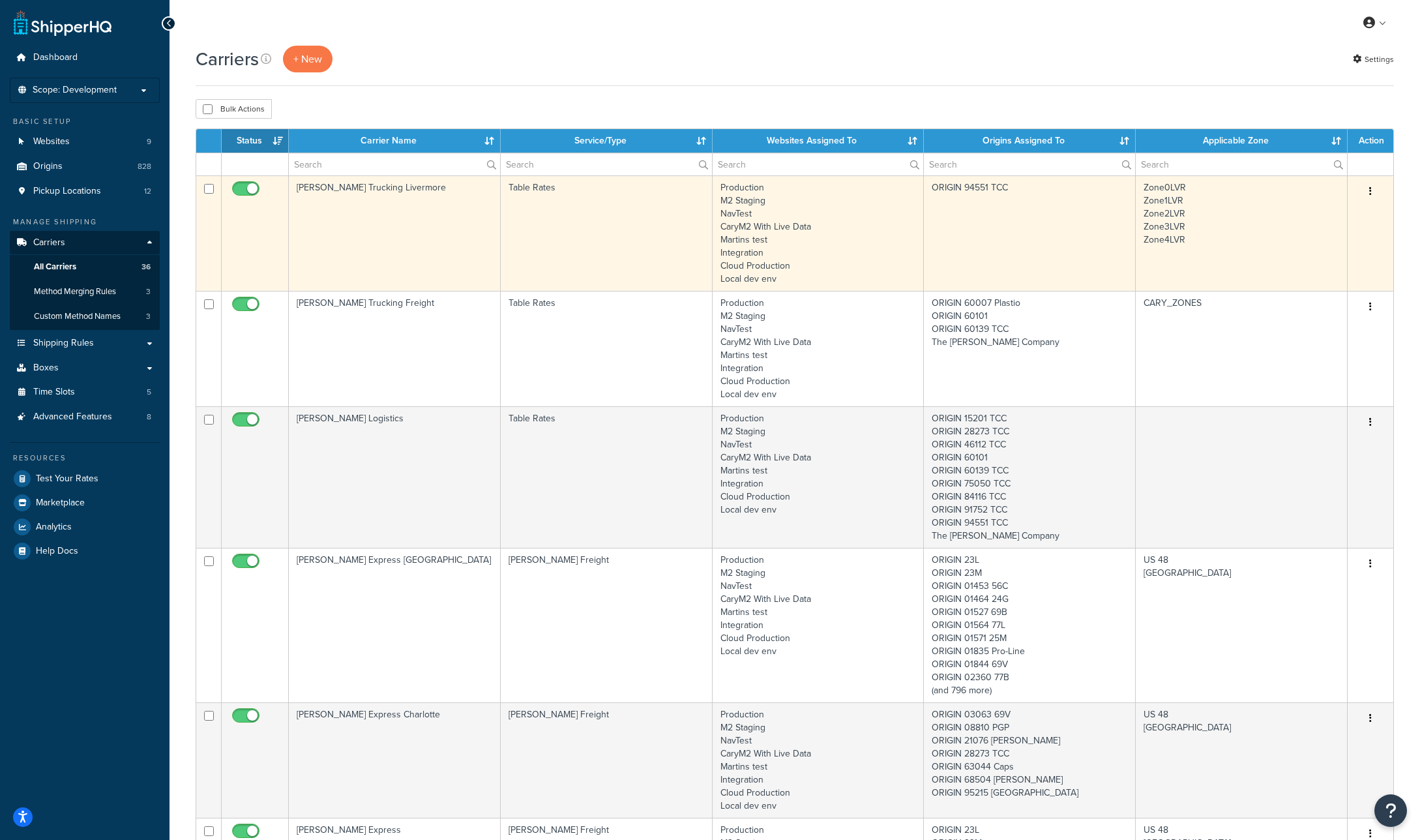
click at [1371, 187] on icon "button" at bounding box center [1371, 191] width 3 height 9
click at [1347, 213] on link "Edit" at bounding box center [1318, 217] width 103 height 27
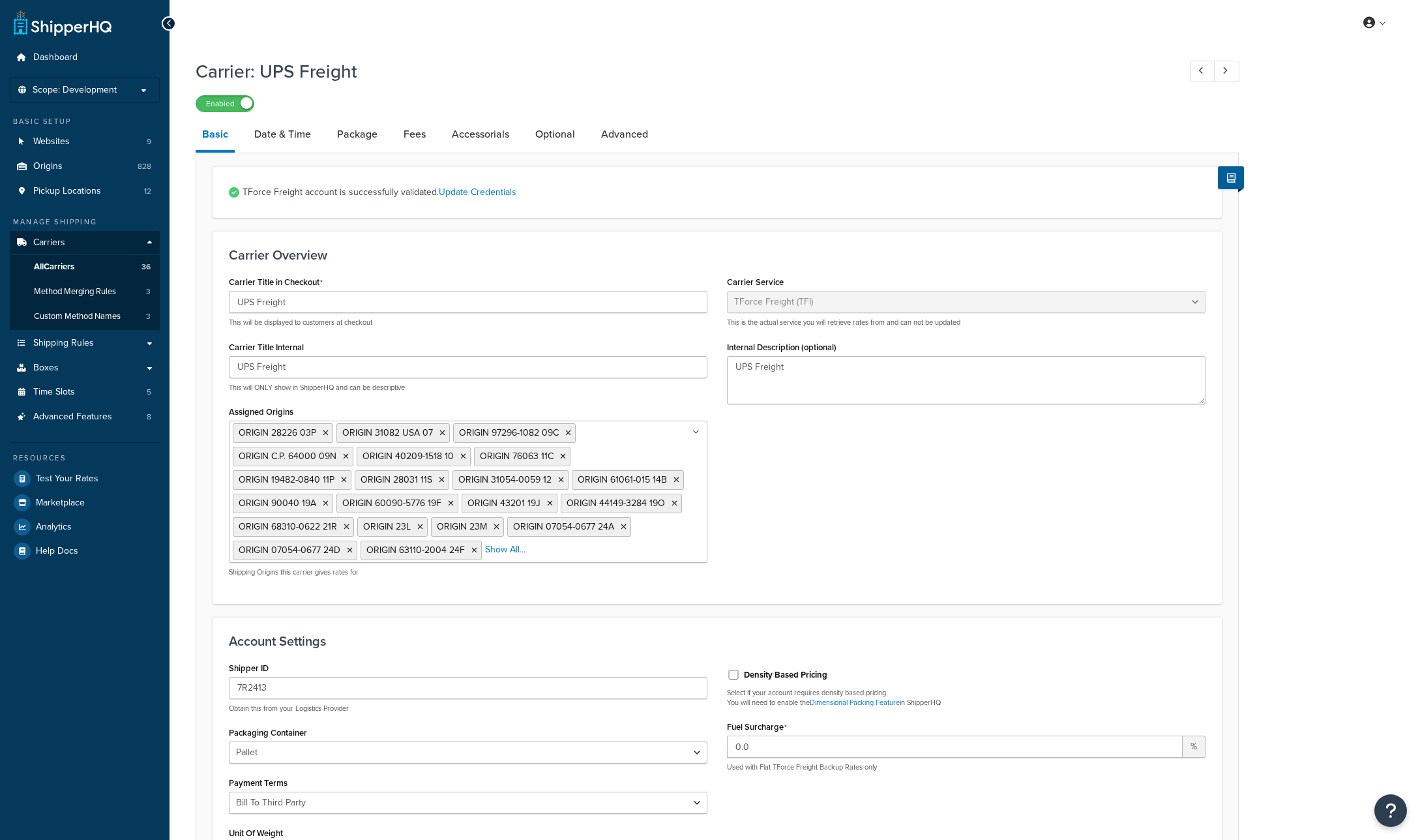
select select "upsFreight"
select select "30"
click at [471, 137] on link "Accessorials" at bounding box center [481, 134] width 71 height 31
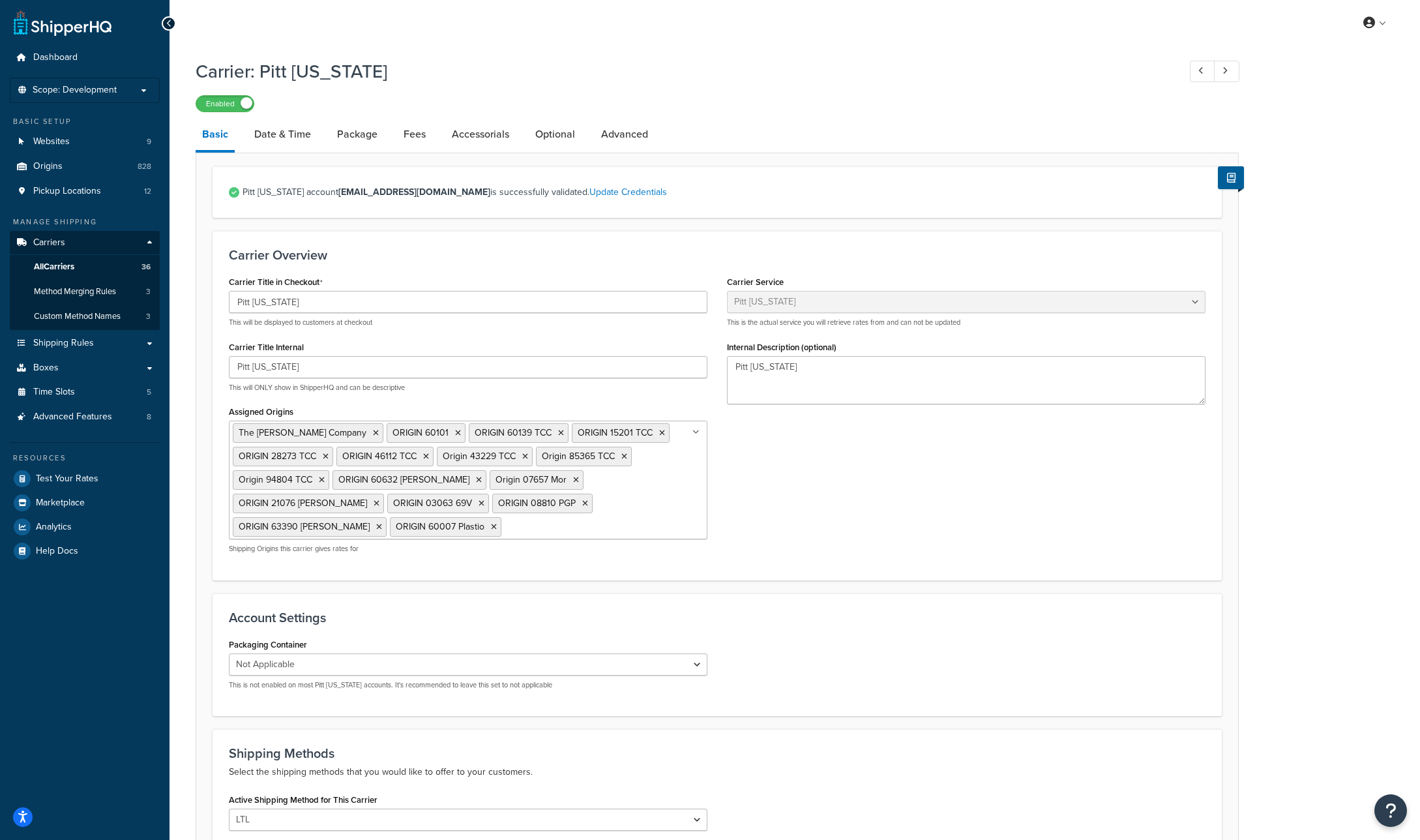
select select "pittOhioFreight"
click at [488, 136] on link "Accessorials" at bounding box center [481, 134] width 71 height 31
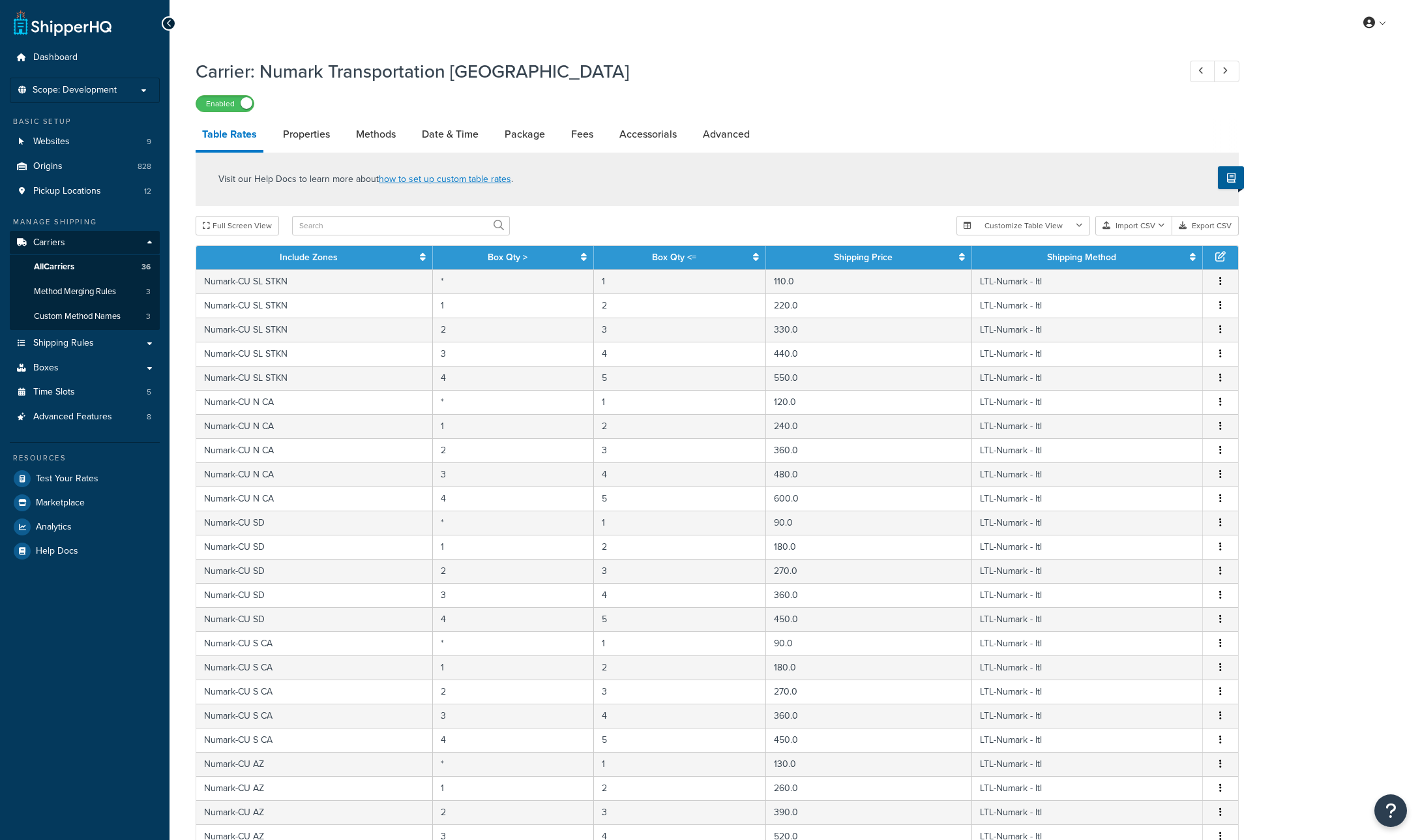
select select "25"
click at [630, 129] on link "Accessorials" at bounding box center [648, 134] width 71 height 31
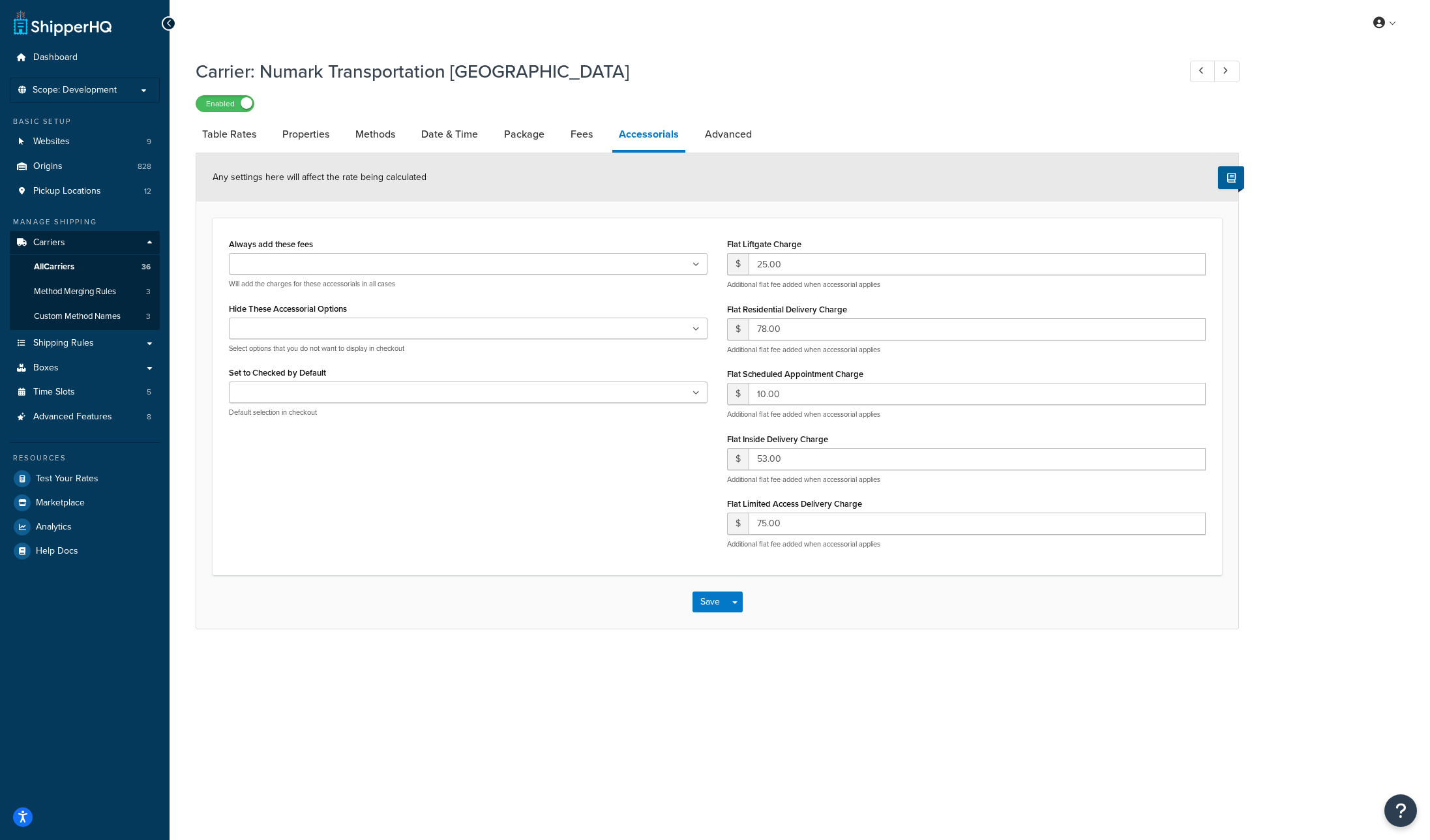
click at [350, 329] on ul at bounding box center [468, 329] width 478 height 22
click at [278, 330] on icon at bounding box center [277, 330] width 6 height 8
click at [648, 539] on div "Always add these fees Liftgate Address Type Scheduled Appointment Inside Delive…" at bounding box center [717, 397] width 996 height 324
click at [714, 607] on button "Save" at bounding box center [710, 602] width 35 height 21
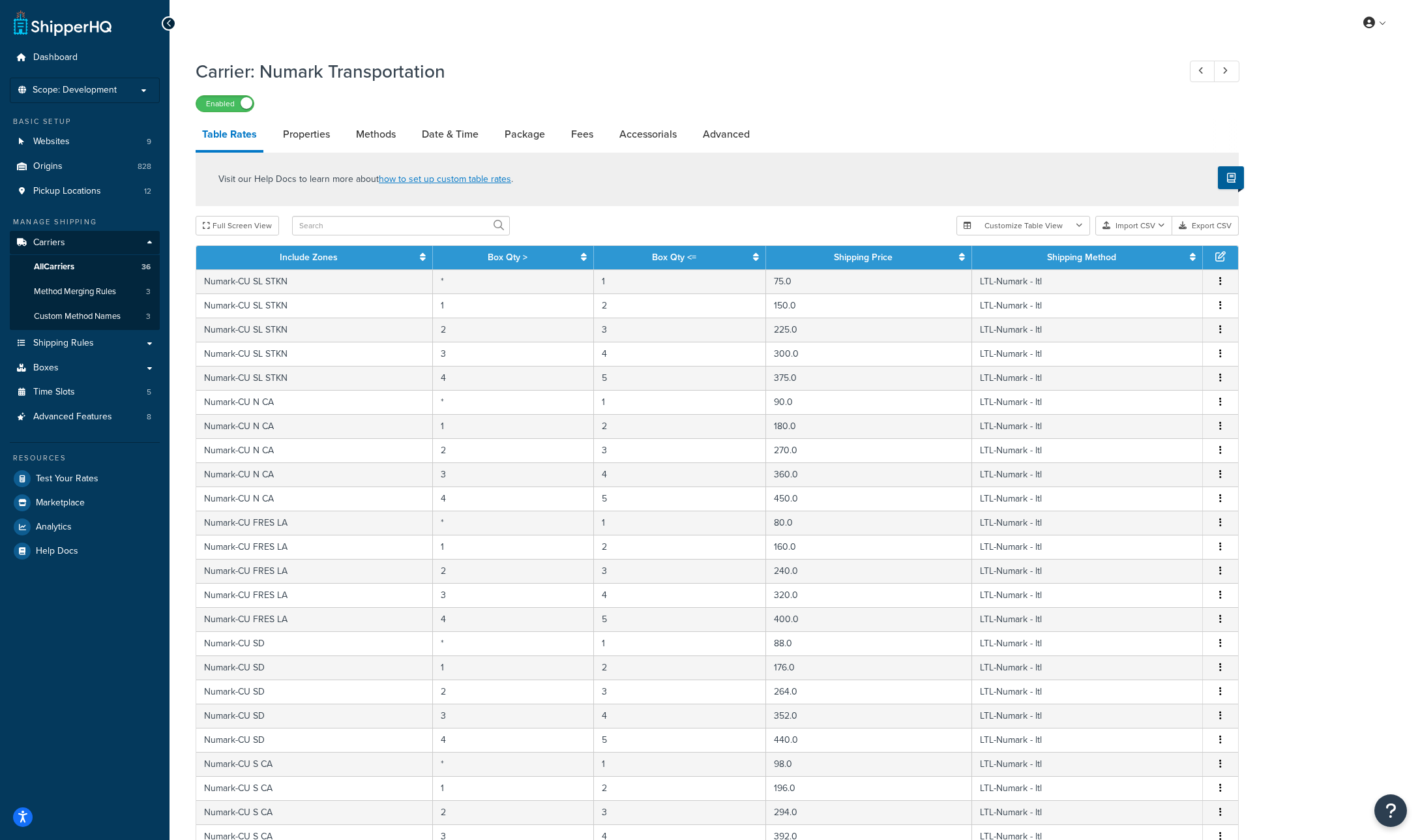
select select "25"
click at [658, 127] on link "Accessorials" at bounding box center [648, 134] width 71 height 31
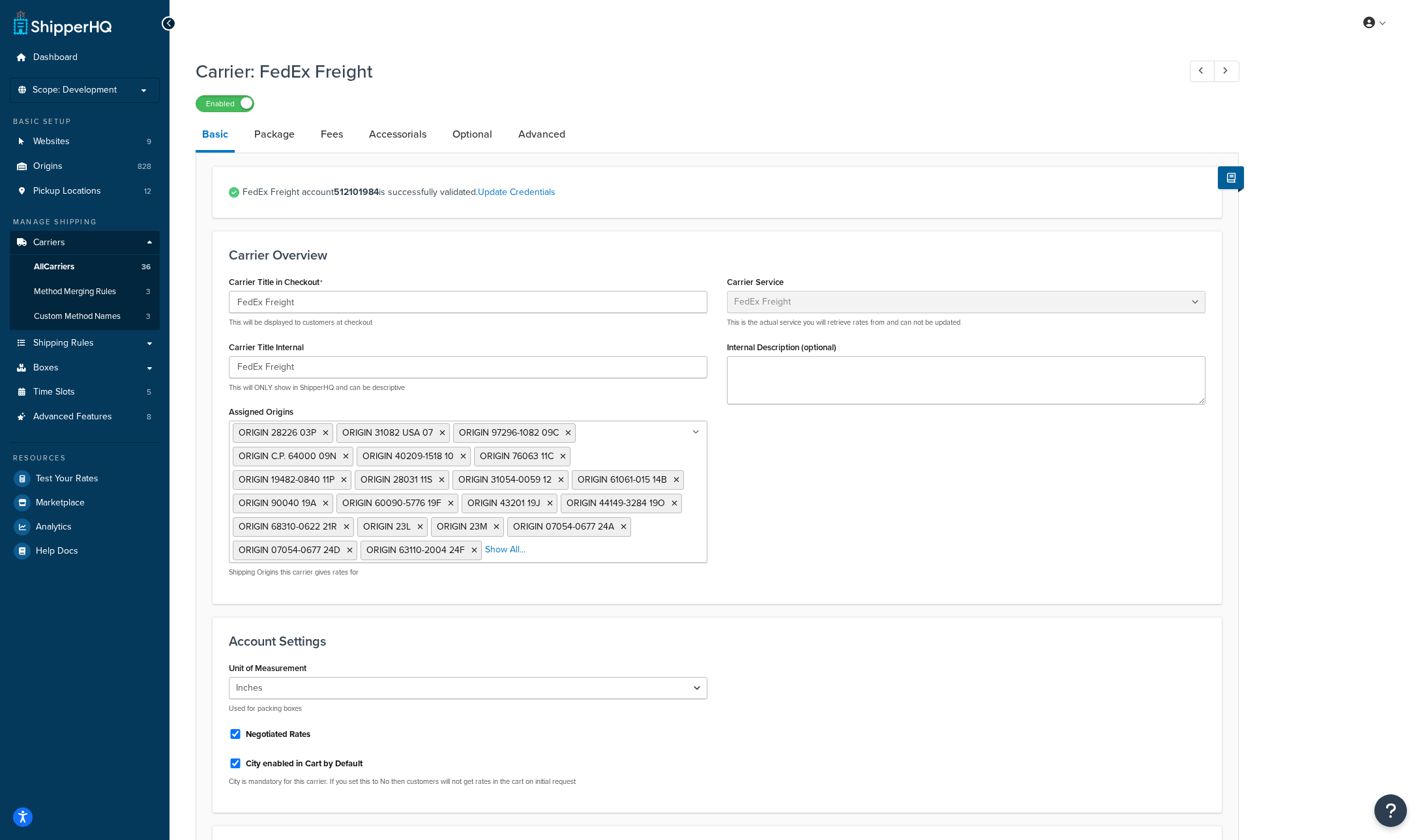
select select "fedExFreight"
click at [413, 130] on link "Accessorials" at bounding box center [398, 134] width 71 height 31
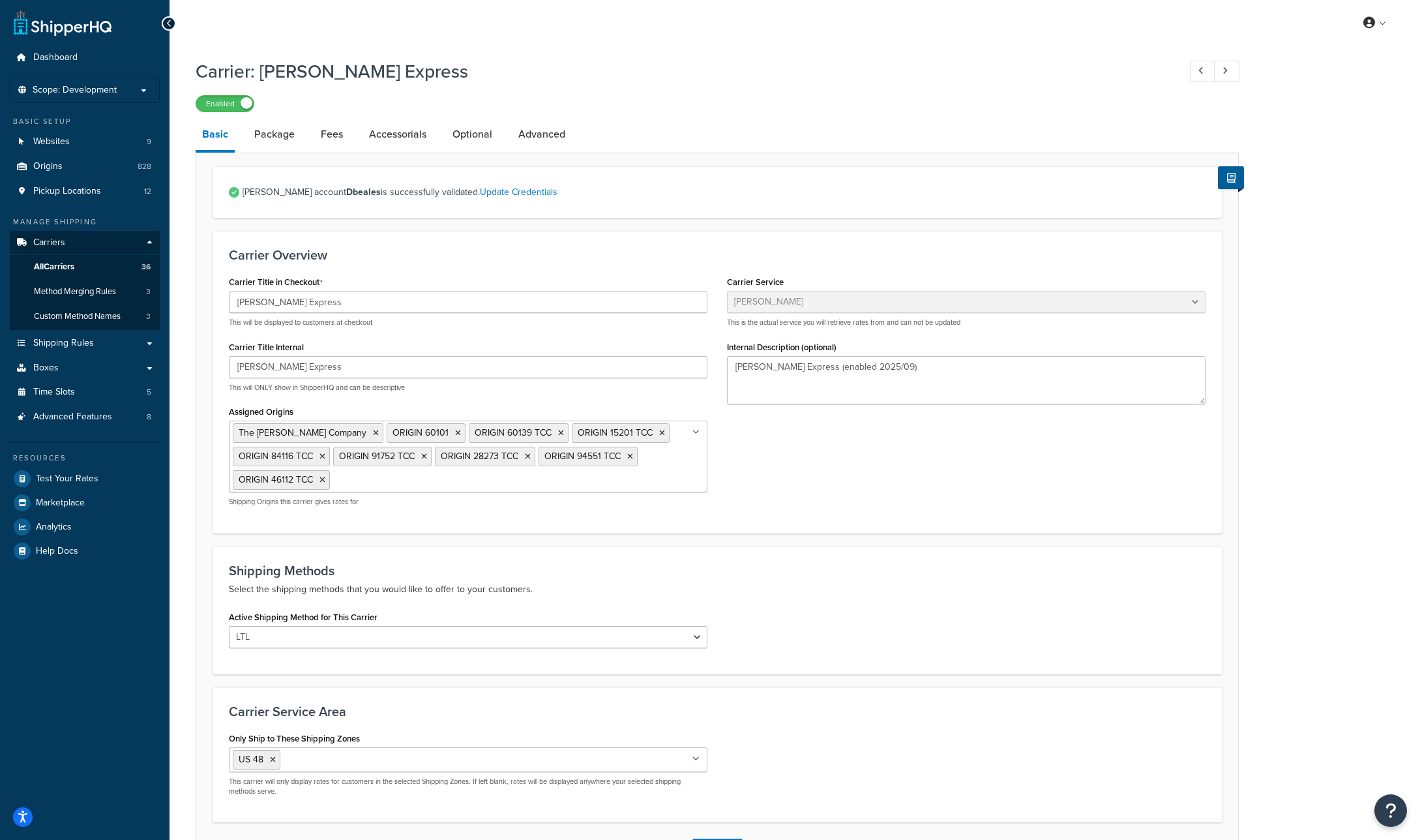
select select "estesFreight"
click at [406, 139] on link "Accessorials" at bounding box center [398, 134] width 71 height 31
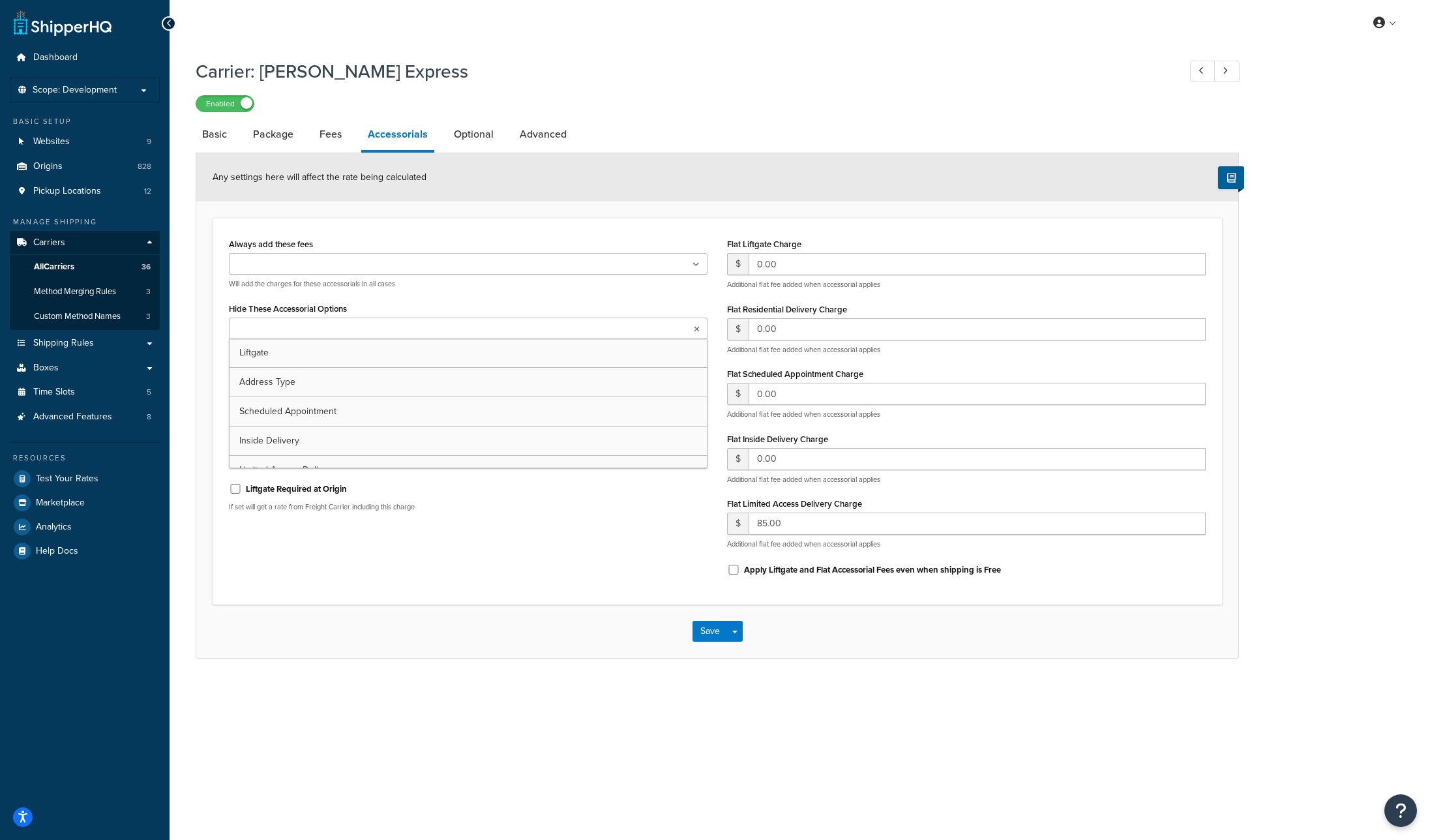
click at [396, 329] on ul at bounding box center [468, 329] width 478 height 22
click at [707, 626] on button "Save" at bounding box center [710, 631] width 35 height 21
click at [714, 634] on button "Save" at bounding box center [710, 631] width 35 height 21
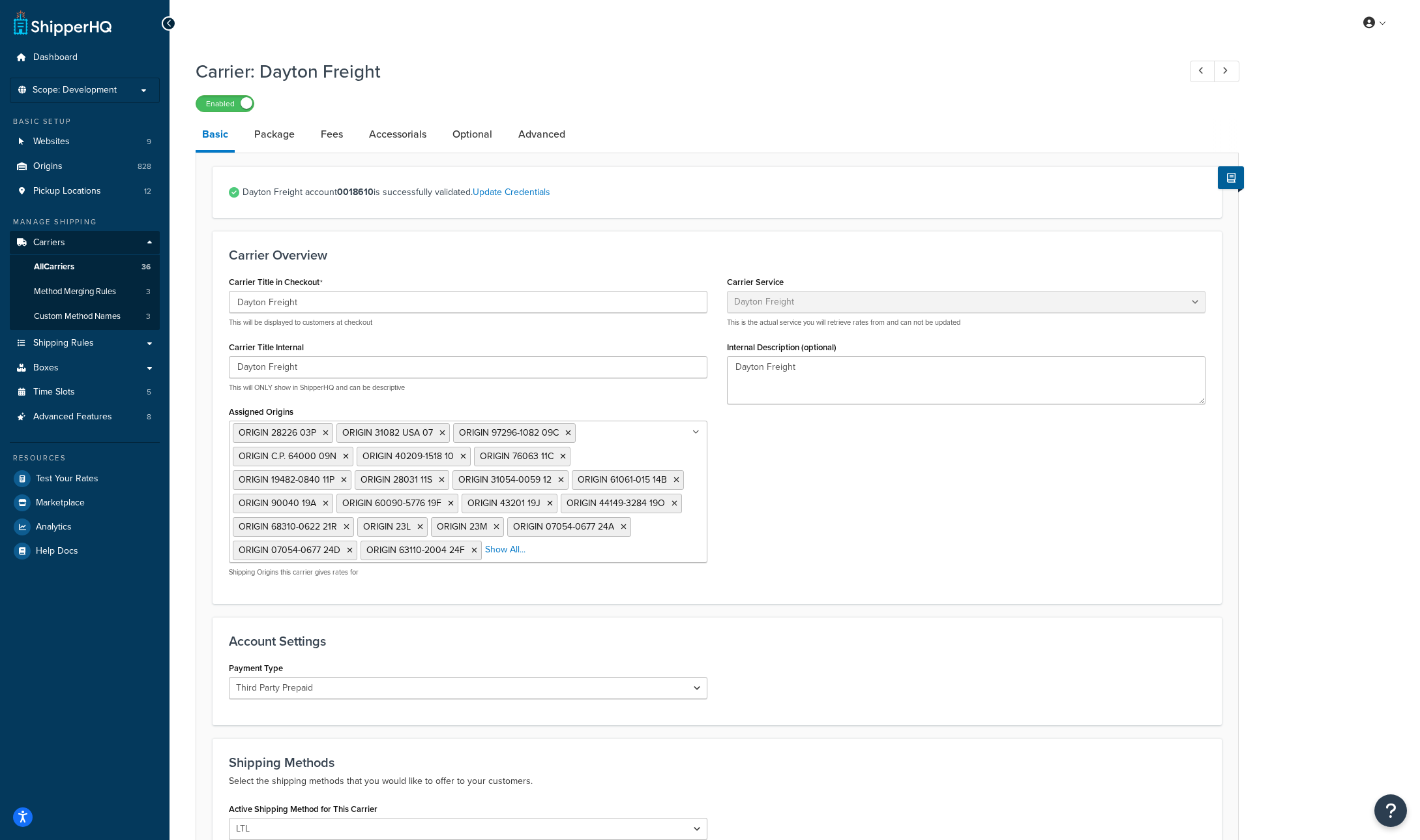
select select "daytonFreight"
select select "ThirdPartyPrepaid"
drag, startPoint x: 390, startPoint y: 136, endPoint x: 409, endPoint y: 135, distance: 19.0
click at [390, 136] on link "Accessorials" at bounding box center [398, 134] width 71 height 31
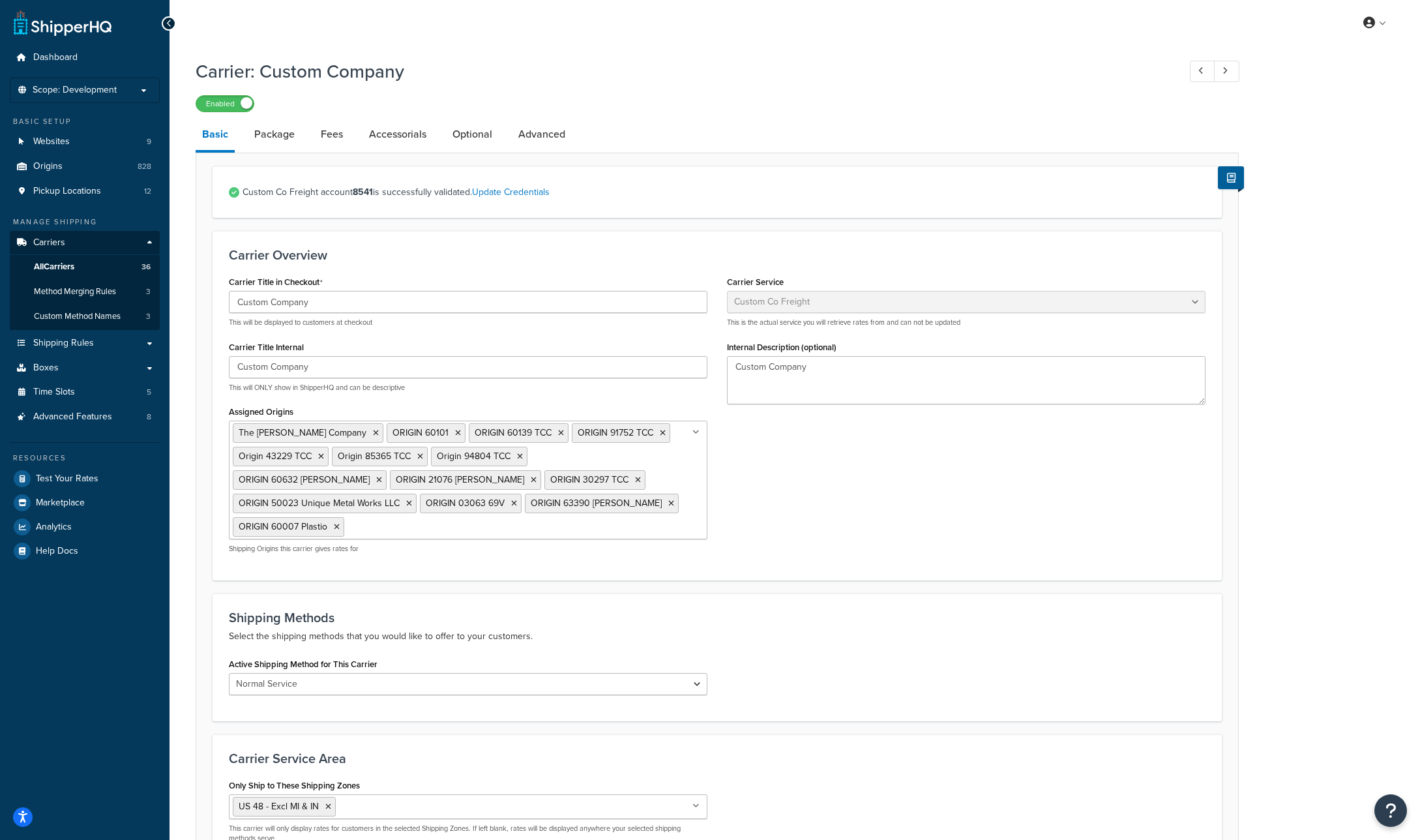
select select "customCoFreight"
click at [413, 134] on link "Accessorials" at bounding box center [398, 134] width 71 height 31
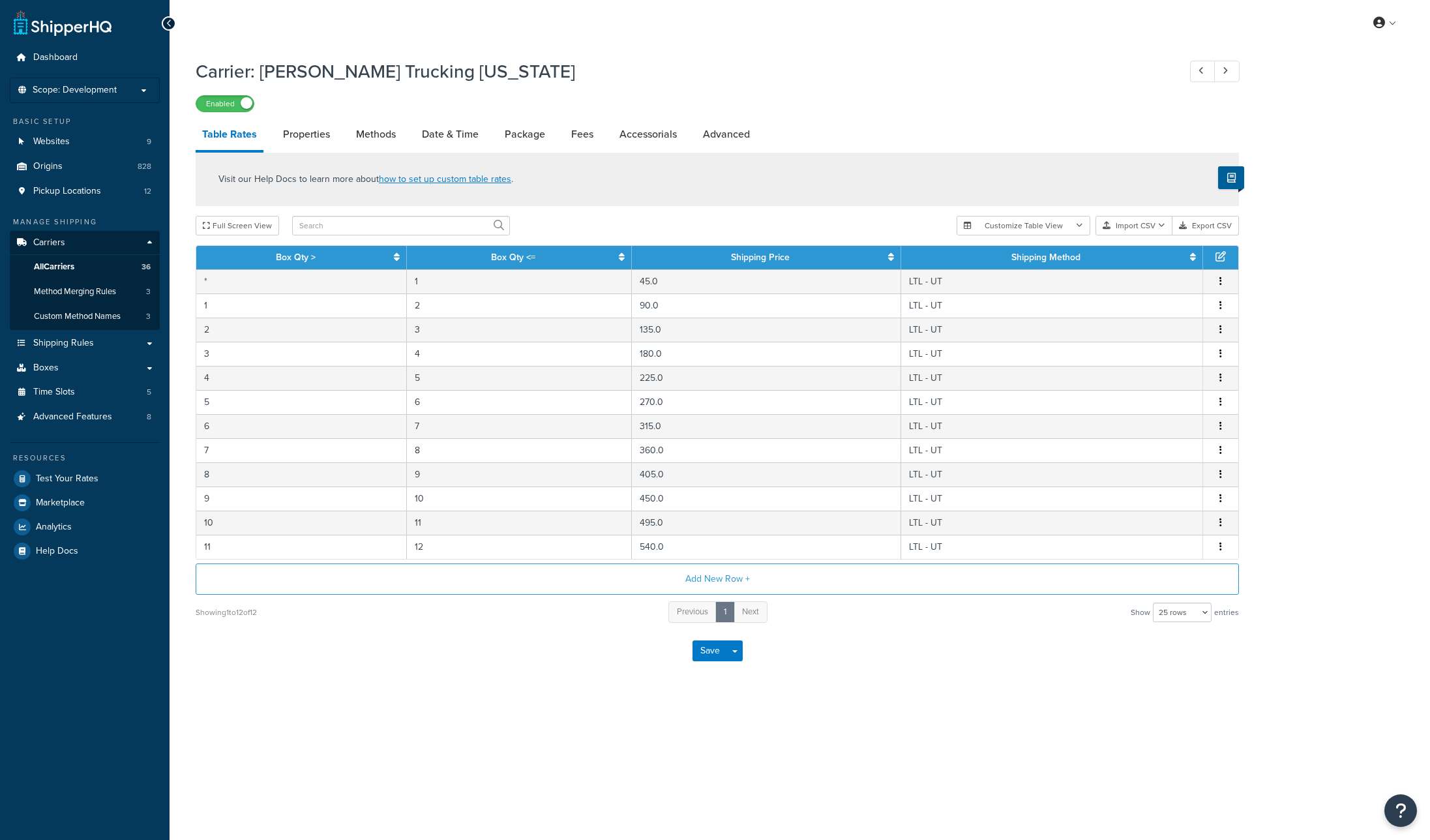
select select "25"
click at [635, 130] on link "Accessorials" at bounding box center [648, 134] width 71 height 31
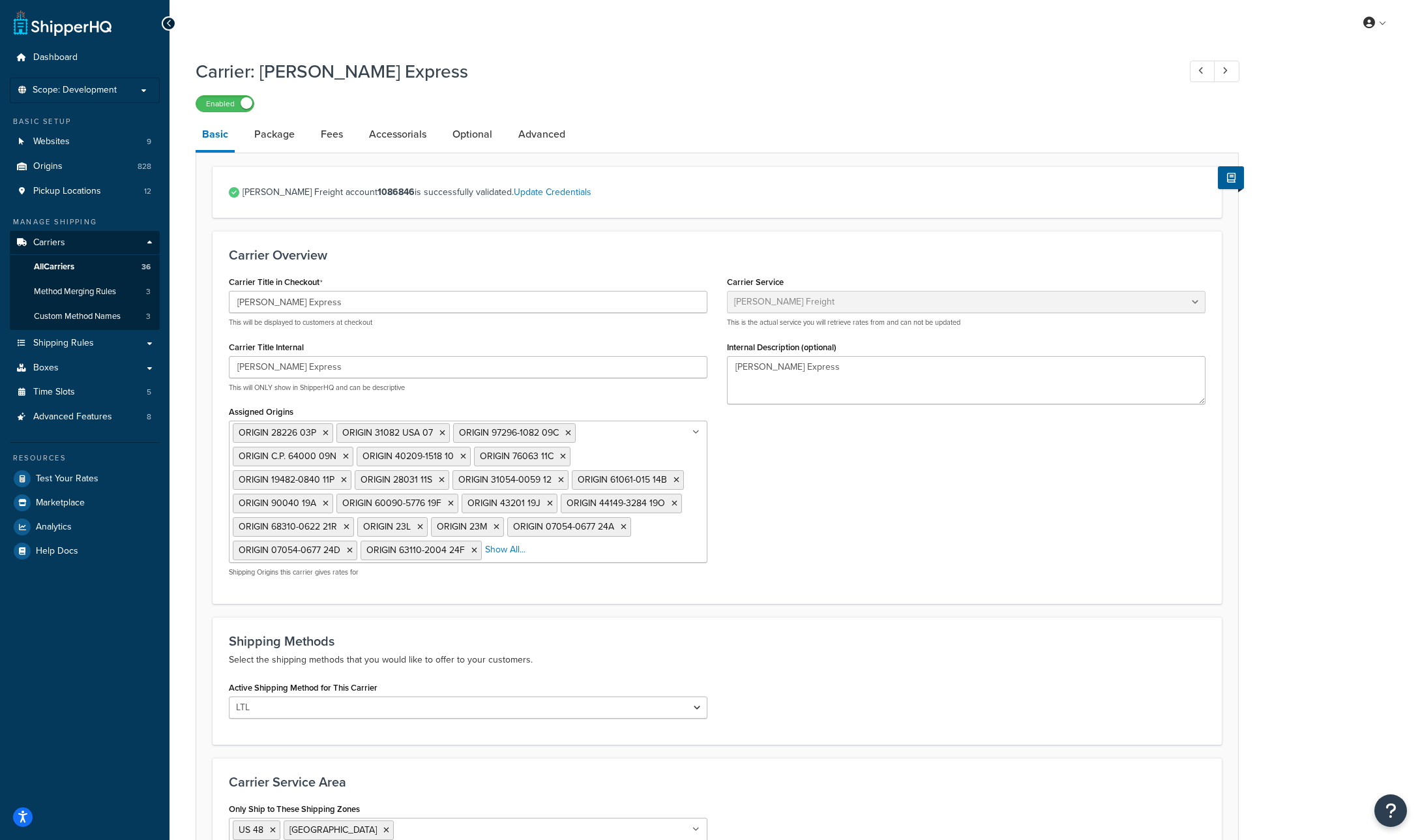
select select "averittFreight"
click at [403, 135] on link "Accessorials" at bounding box center [398, 134] width 71 height 31
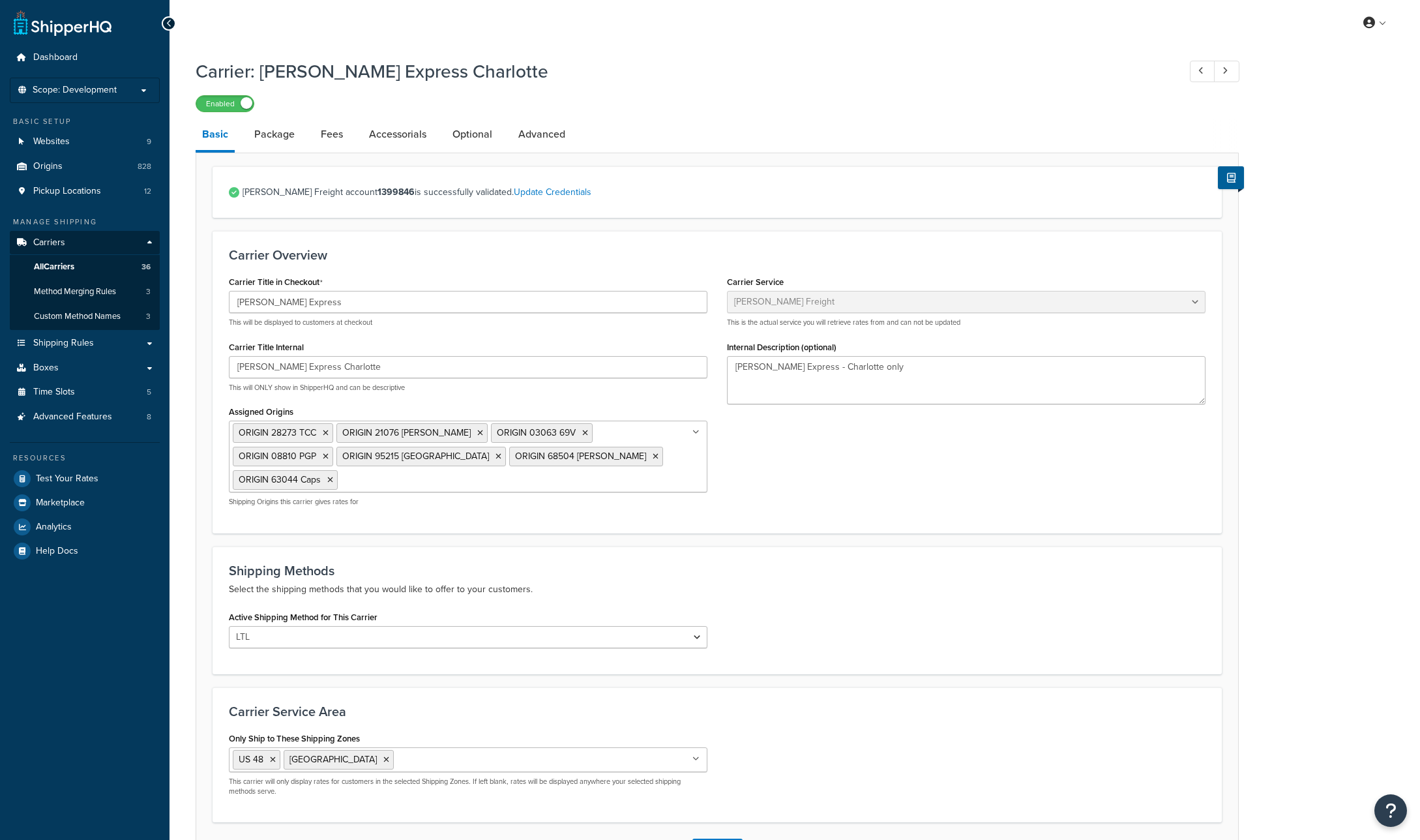
select select "averittFreight"
click at [396, 137] on link "Accessorials" at bounding box center [398, 134] width 71 height 31
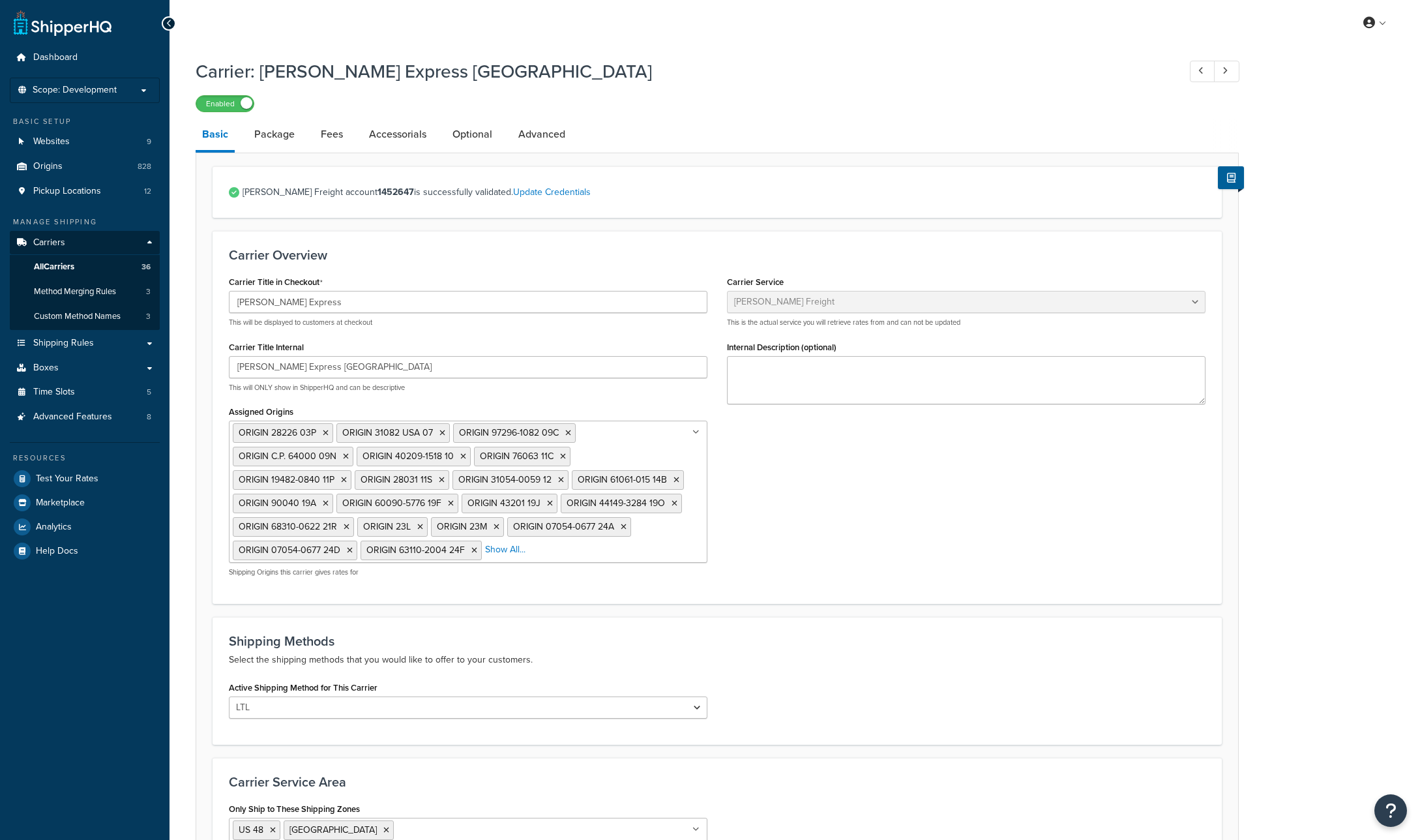
select select "averittFreight"
click at [397, 135] on link "Accessorials" at bounding box center [398, 134] width 71 height 31
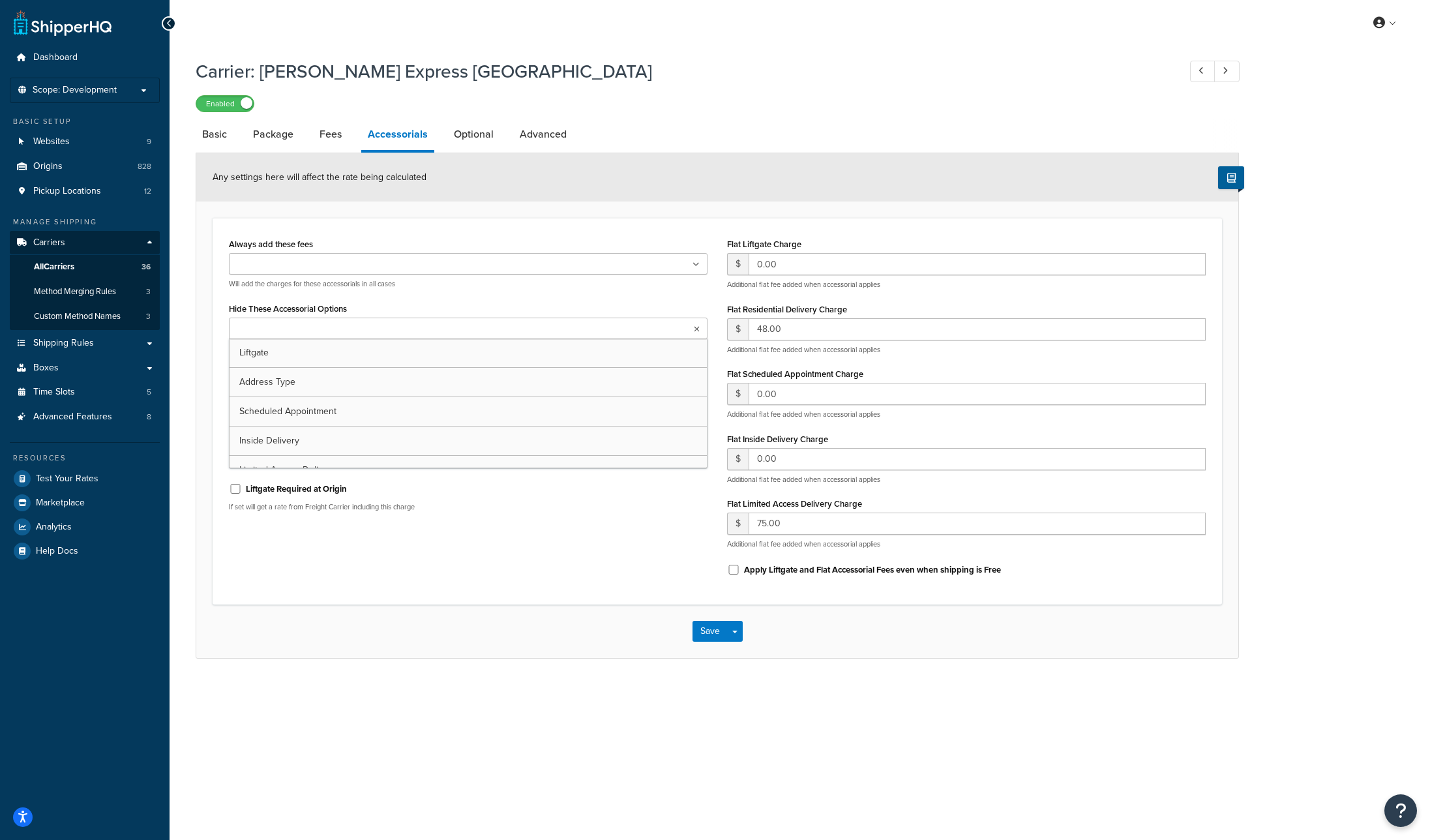
click at [339, 336] on ul at bounding box center [468, 329] width 478 height 22
click at [719, 626] on button "Save" at bounding box center [710, 631] width 35 height 21
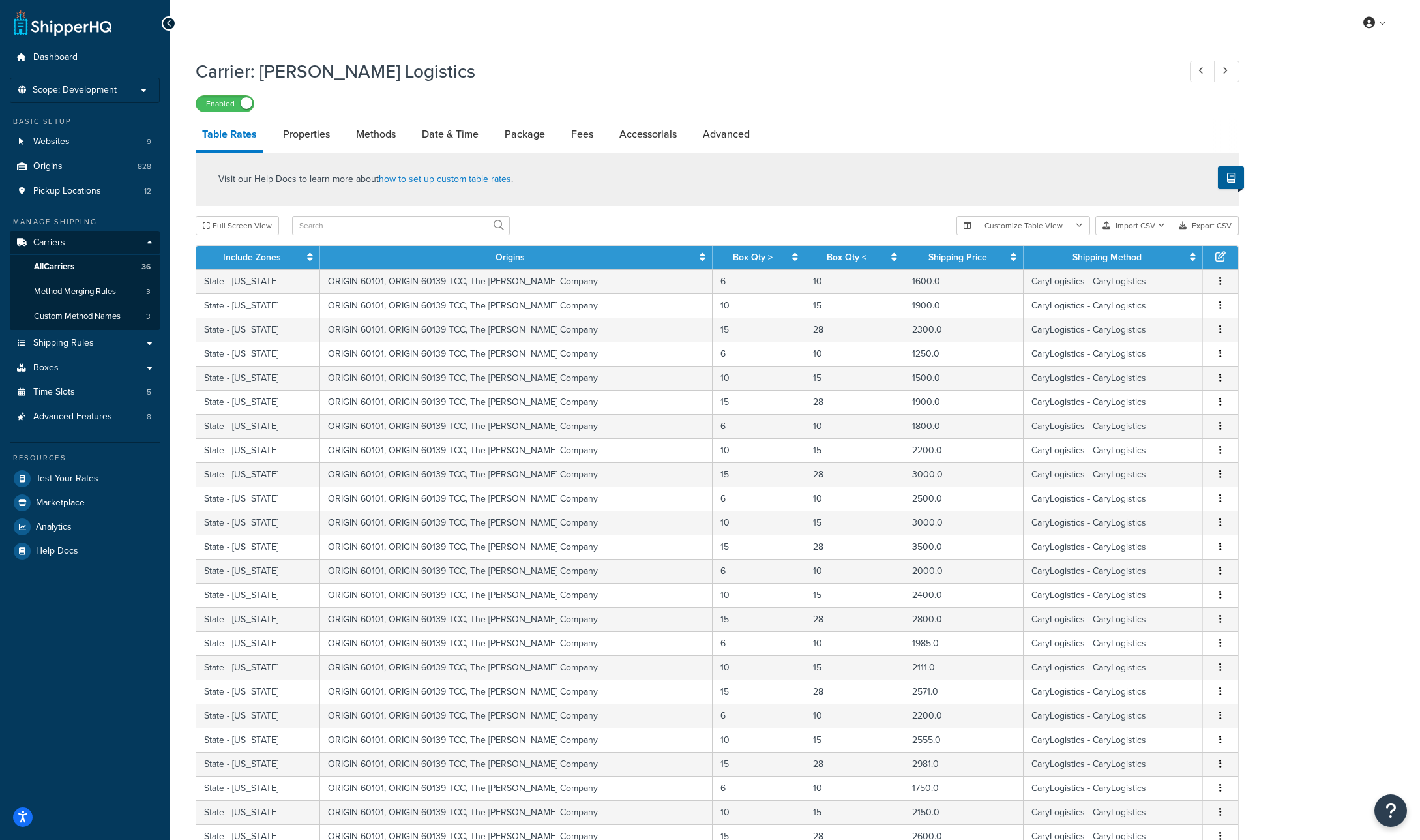
select select "25"
click at [615, 133] on link "Accessorials" at bounding box center [648, 134] width 71 height 31
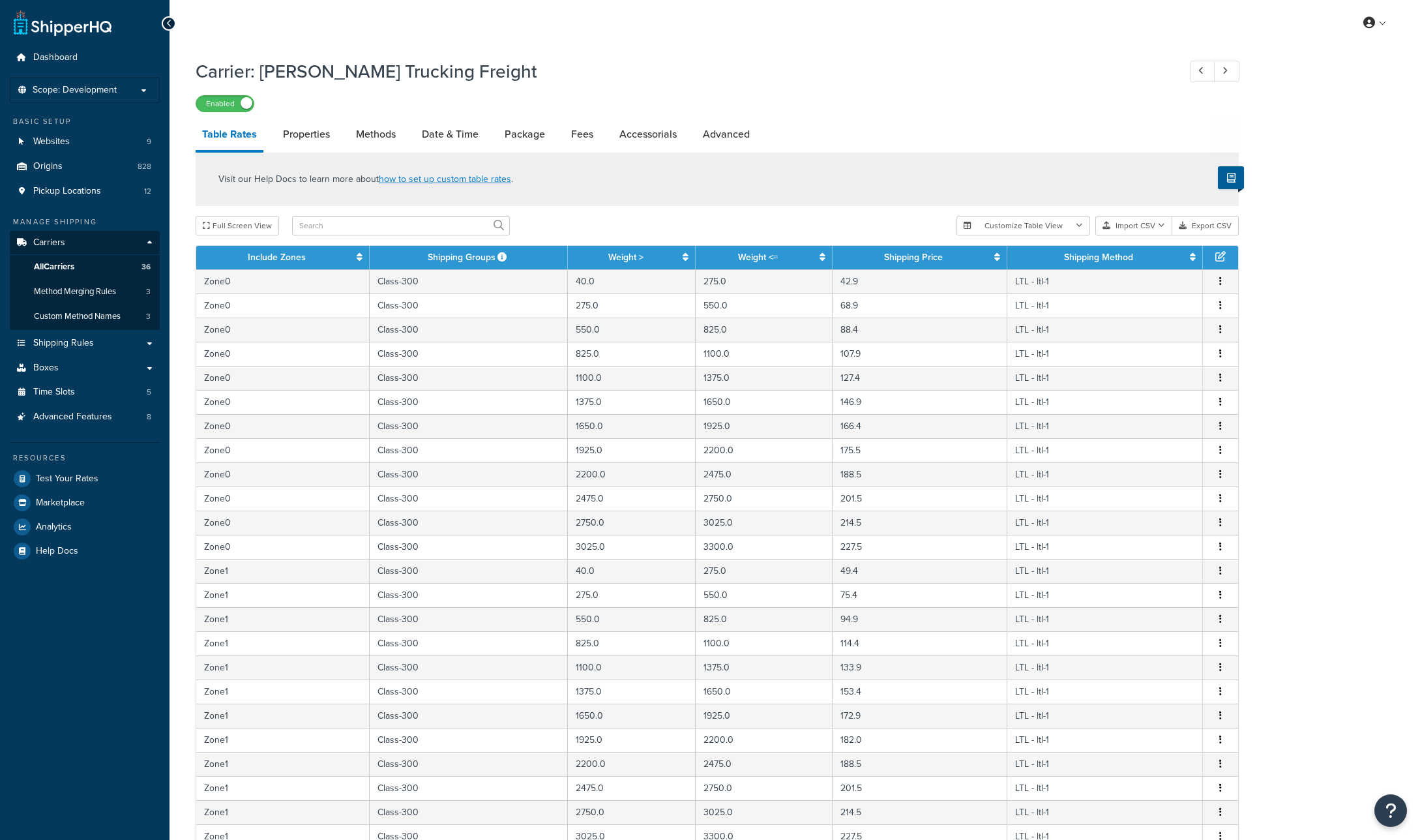
select select "25"
click at [656, 129] on link "Accessorials" at bounding box center [648, 134] width 71 height 31
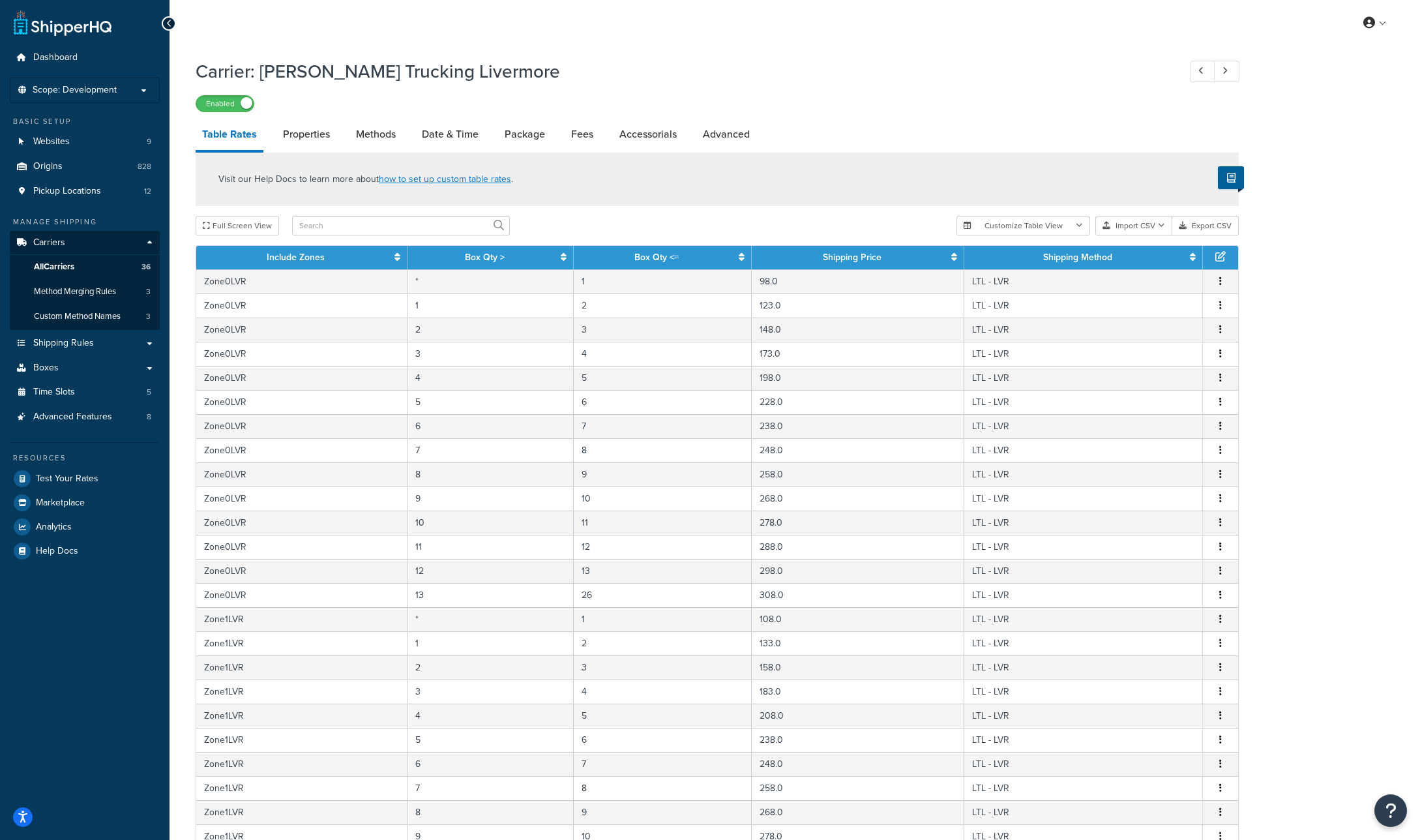
select select "25"
click at [657, 138] on link "Accessorials" at bounding box center [648, 134] width 71 height 31
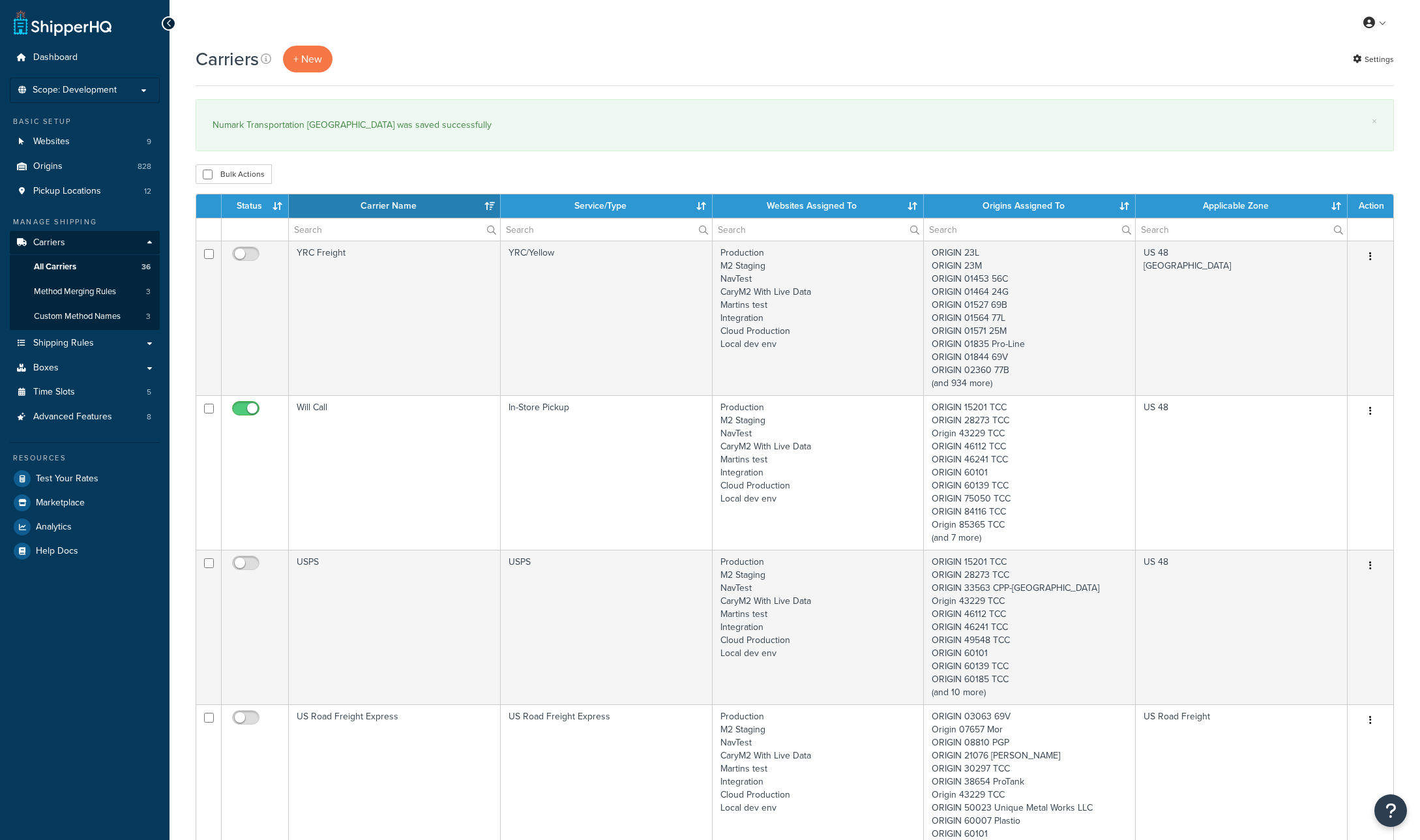
select select "15"
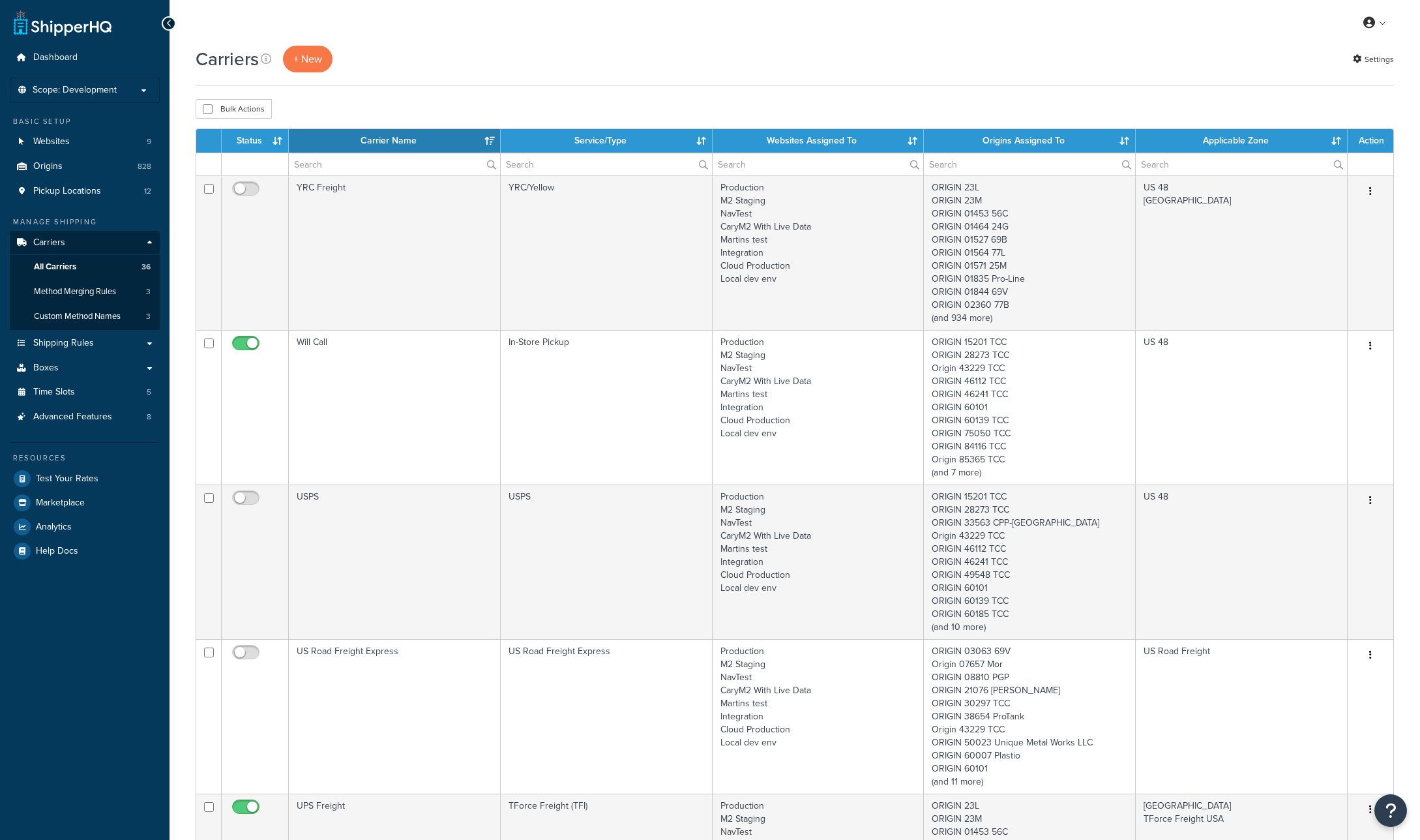
select select "15"
